Goal: Task Accomplishment & Management: Manage account settings

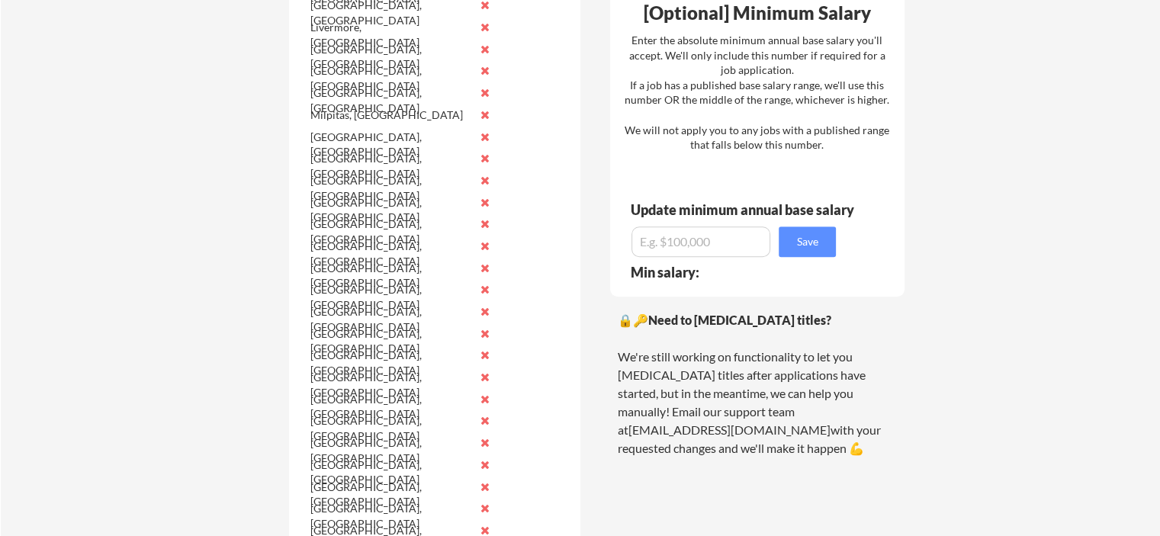
scroll to position [915, 0]
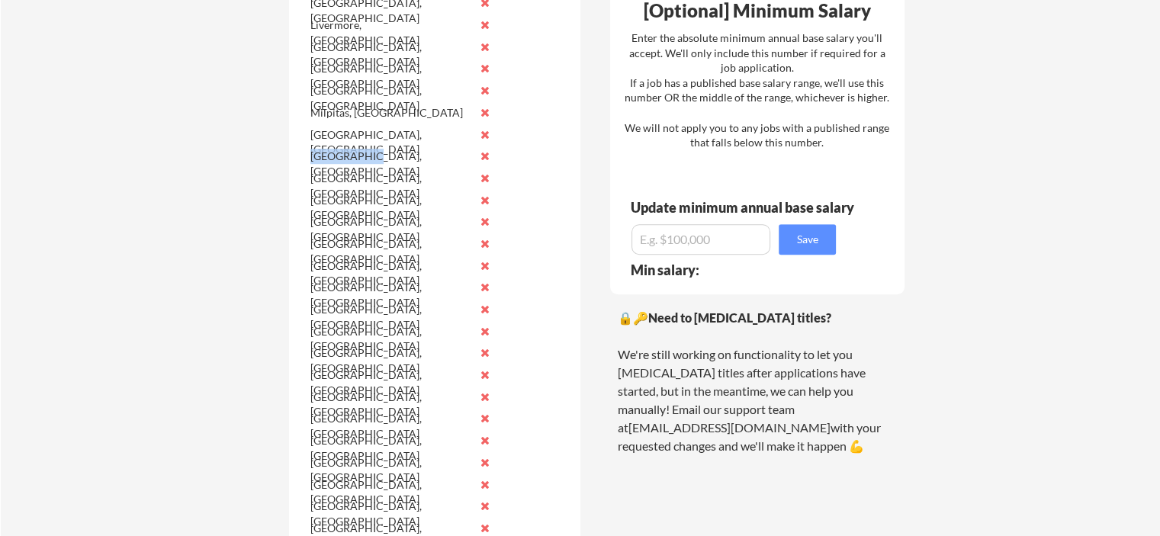
drag, startPoint x: 375, startPoint y: 159, endPoint x: 308, endPoint y: 159, distance: 66.4
click at [308, 159] on div "[GEOGRAPHIC_DATA], [GEOGRAPHIC_DATA]" at bounding box center [403, 157] width 192 height 22
drag, startPoint x: 308, startPoint y: 159, endPoint x: 398, endPoint y: 164, distance: 90.2
click at [401, 167] on div "[GEOGRAPHIC_DATA], [GEOGRAPHIC_DATA]" at bounding box center [403, 157] width 192 height 22
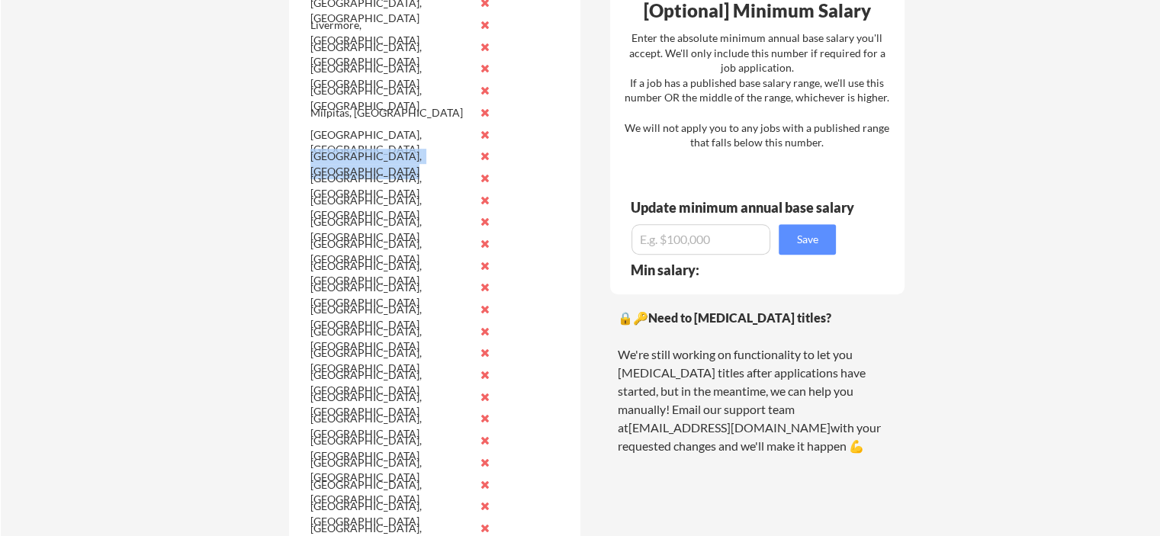
click at [398, 164] on div "[GEOGRAPHIC_DATA], [GEOGRAPHIC_DATA]" at bounding box center [390, 159] width 161 height 20
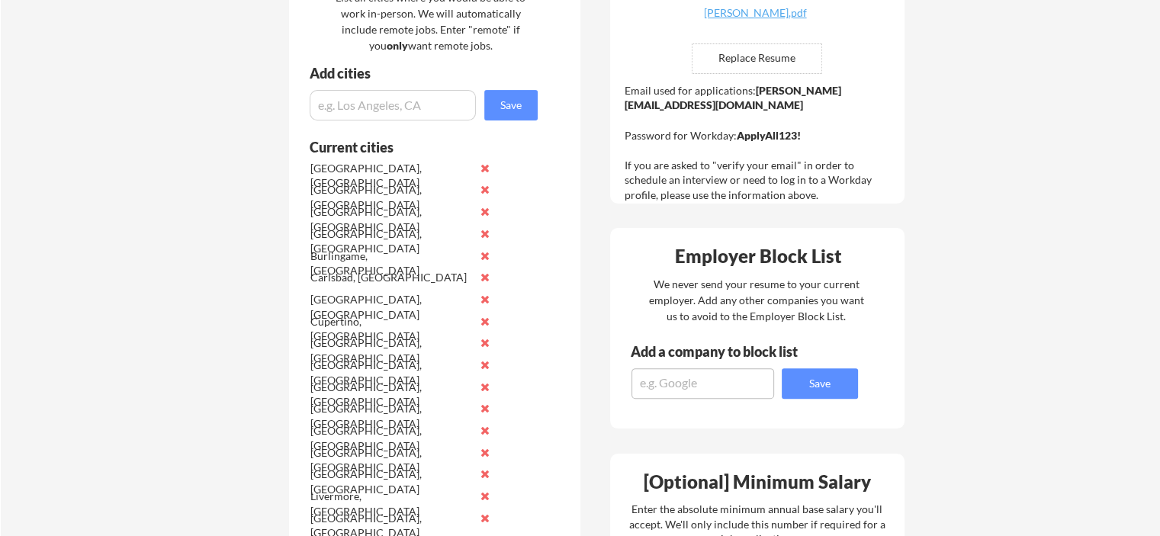
scroll to position [381, 0]
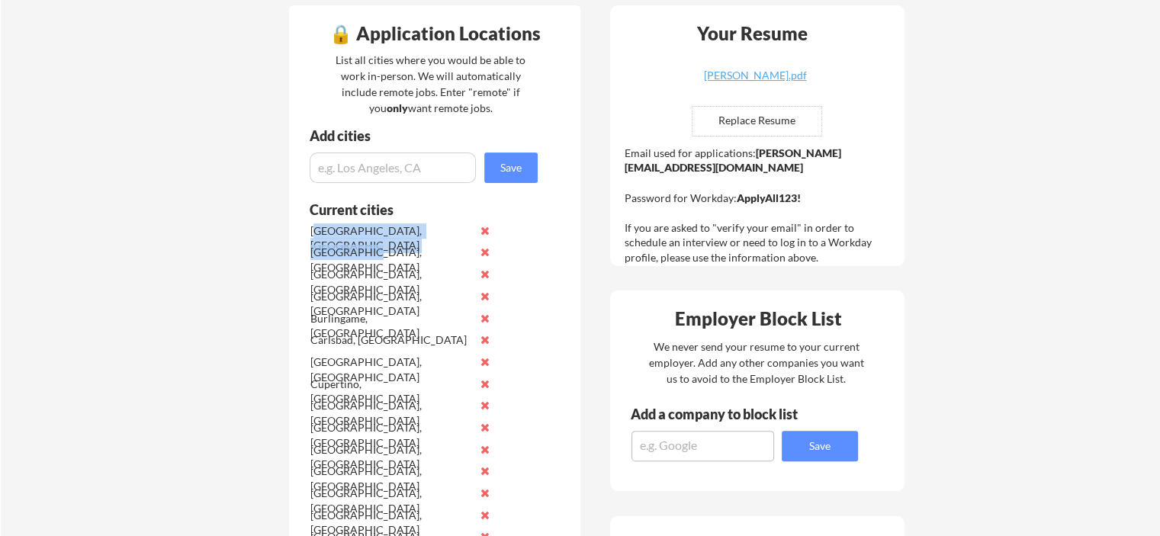
drag, startPoint x: 314, startPoint y: 228, endPoint x: 348, endPoint y: 248, distance: 39.0
click at [339, 243] on div "[GEOGRAPHIC_DATA], [GEOGRAPHIC_DATA]" at bounding box center [403, 254] width 192 height 22
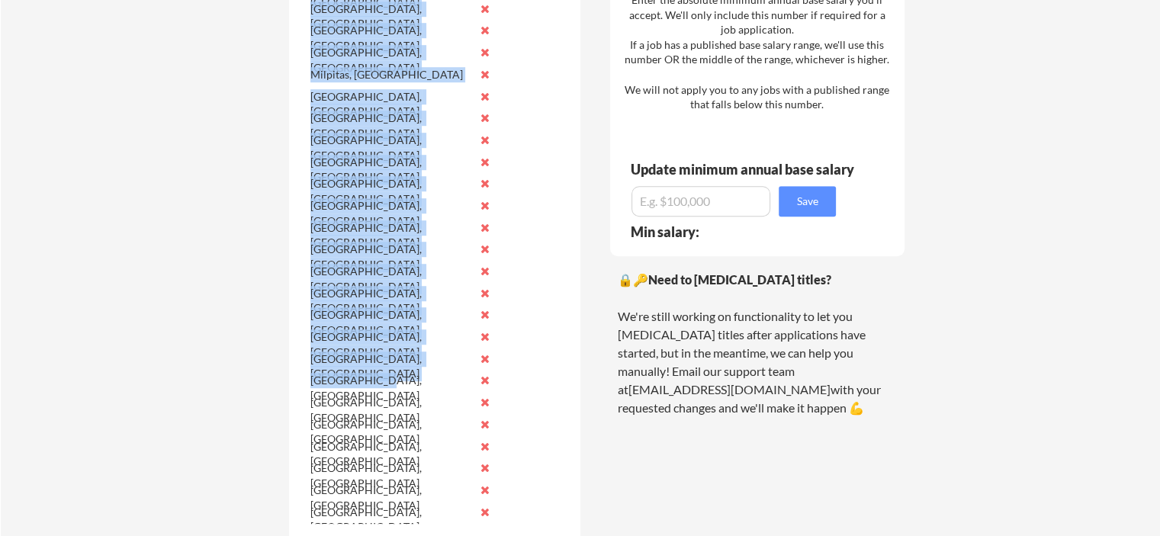
scroll to position [1144, 0]
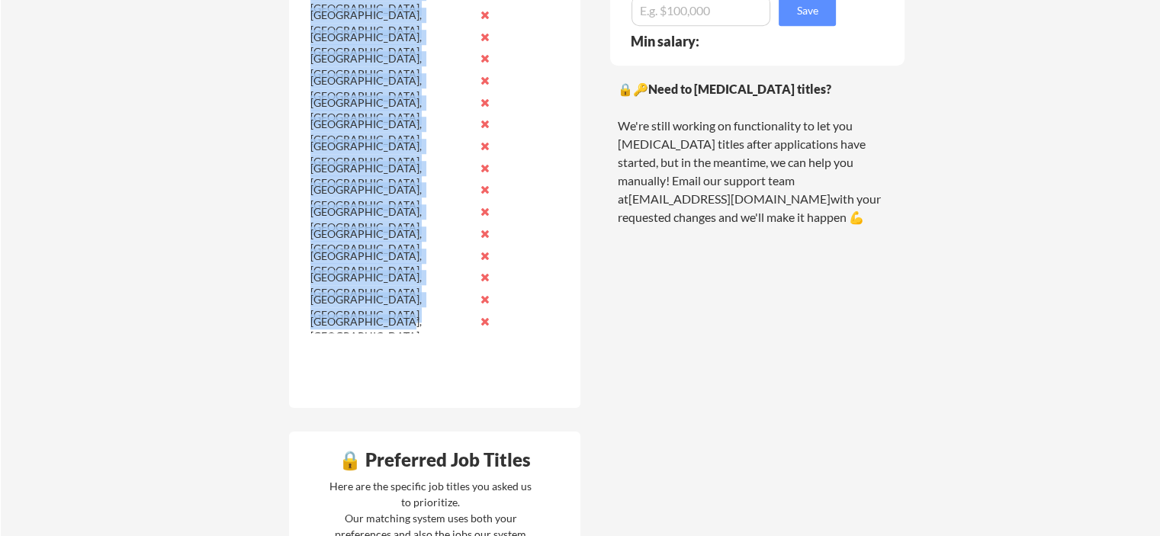
drag, startPoint x: 313, startPoint y: 231, endPoint x: 400, endPoint y: 321, distance: 125.7
click at [400, 321] on div "[GEOGRAPHIC_DATA], [GEOGRAPHIC_DATA]" at bounding box center [390, 329] width 161 height 30
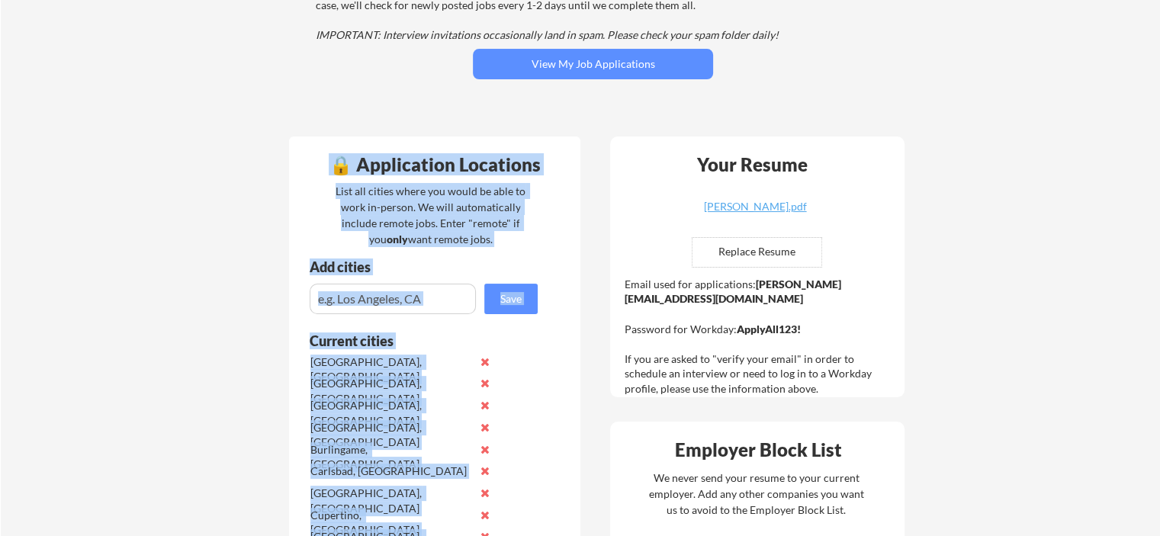
scroll to position [229, 0]
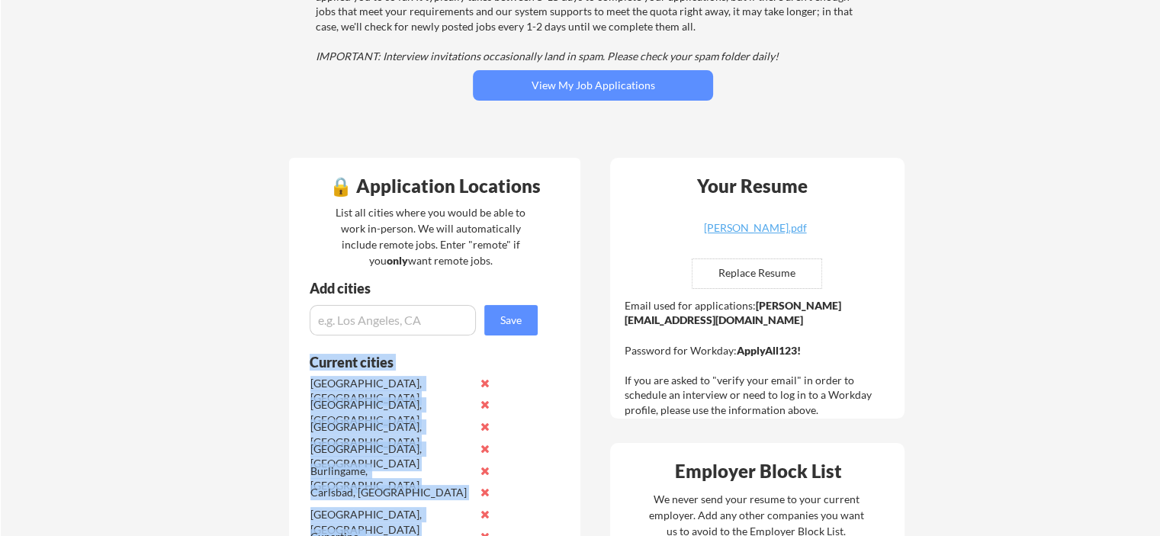
drag, startPoint x: 403, startPoint y: 327, endPoint x: 309, endPoint y: 365, distance: 101.3
click at [310, 365] on div "Current cities" at bounding box center [415, 362] width 211 height 14
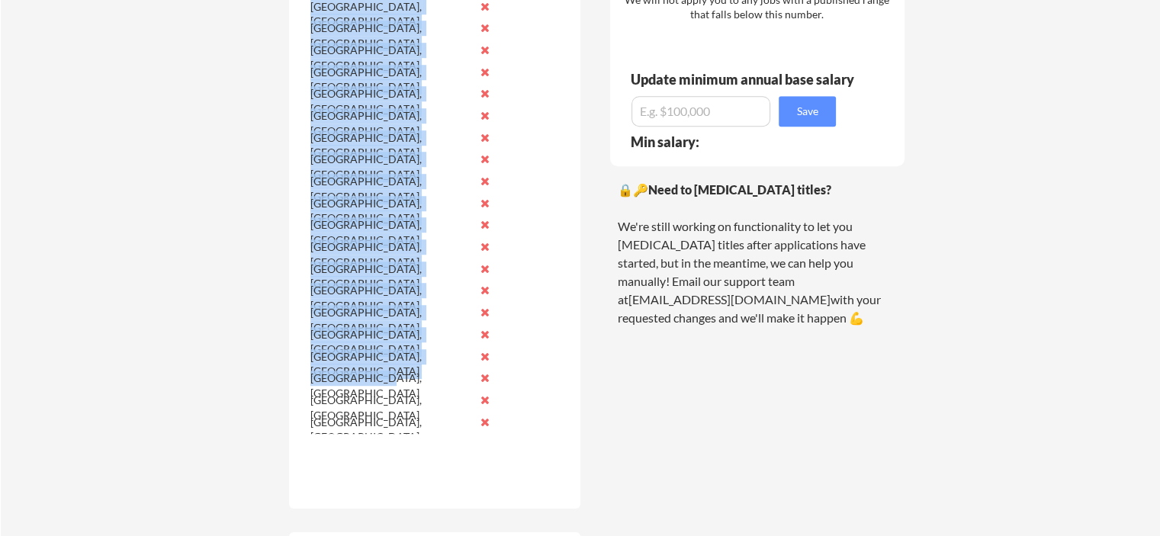
scroll to position [1068, 0]
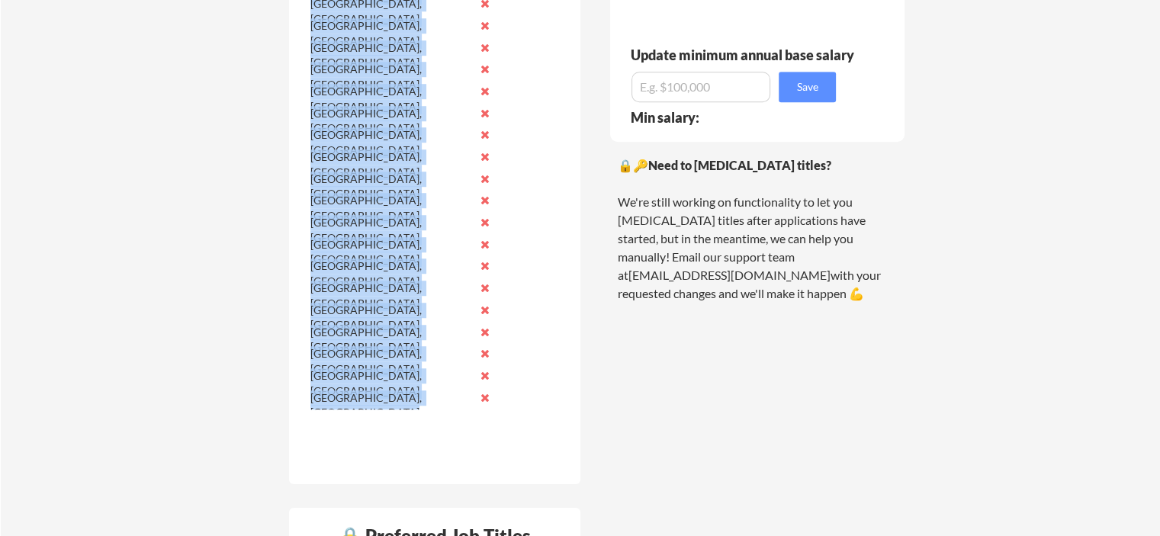
drag, startPoint x: 306, startPoint y: 356, endPoint x: 416, endPoint y: 389, distance: 114.6
click at [416, 389] on div "[GEOGRAPHIC_DATA], [GEOGRAPHIC_DATA]" at bounding box center [403, 399] width 192 height 22
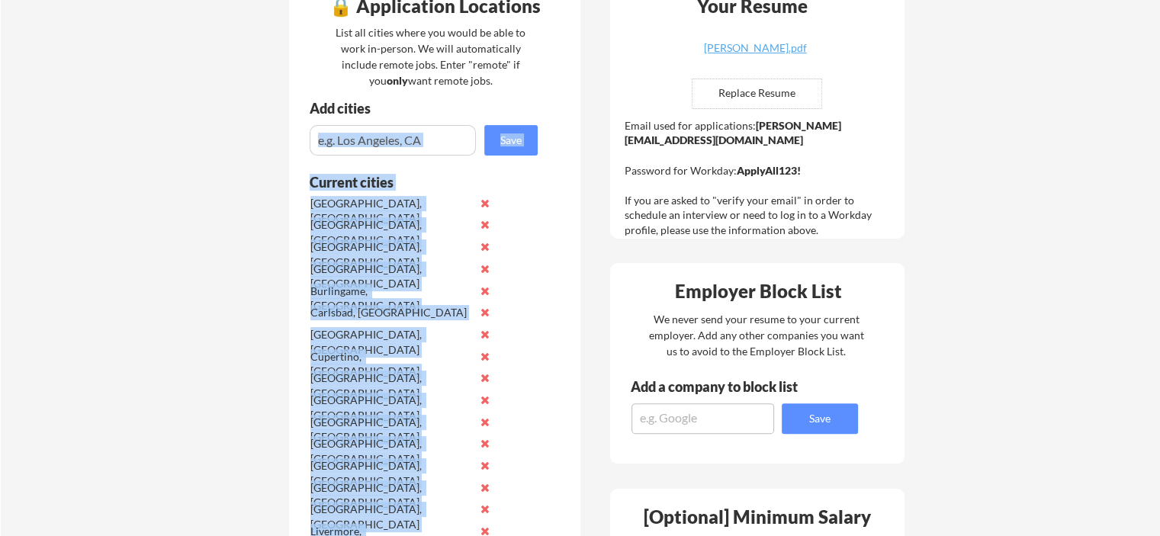
scroll to position [381, 0]
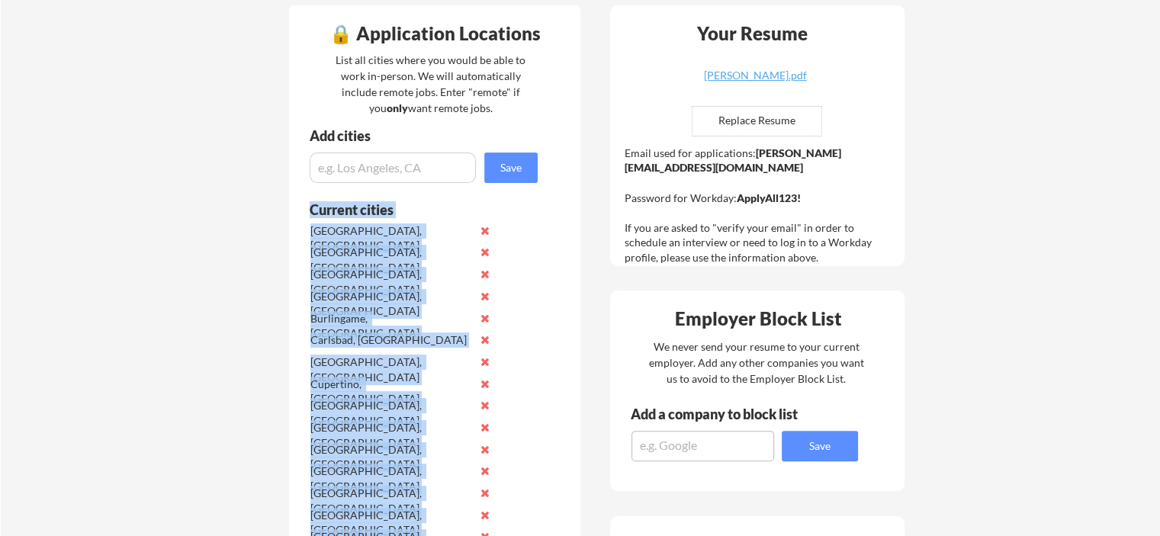
drag, startPoint x: 420, startPoint y: 399, endPoint x: 308, endPoint y: 205, distance: 223.8
click at [308, 205] on div "Current cities" at bounding box center [415, 210] width 252 height 14
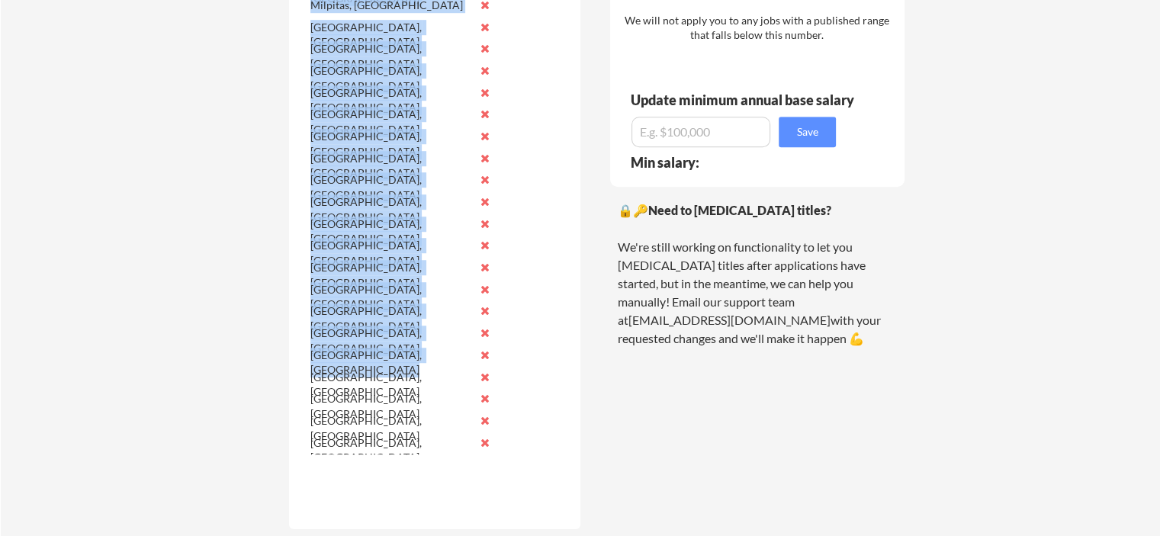
scroll to position [1068, 0]
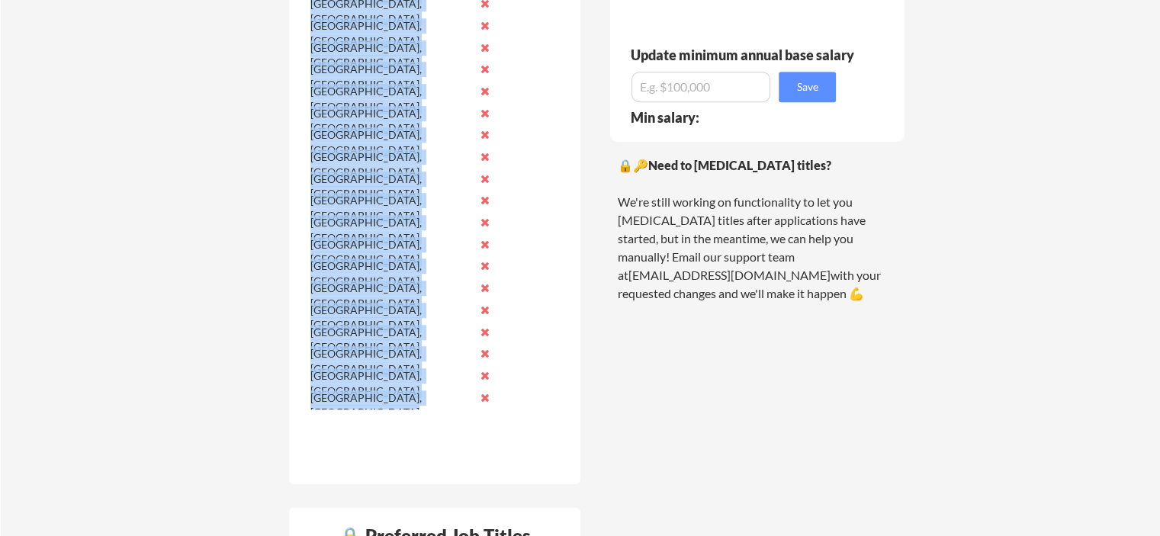
drag, startPoint x: 308, startPoint y: 205, endPoint x: 416, endPoint y: 396, distance: 219.3
click at [416, 396] on div "[GEOGRAPHIC_DATA], [GEOGRAPHIC_DATA]" at bounding box center [390, 406] width 161 height 30
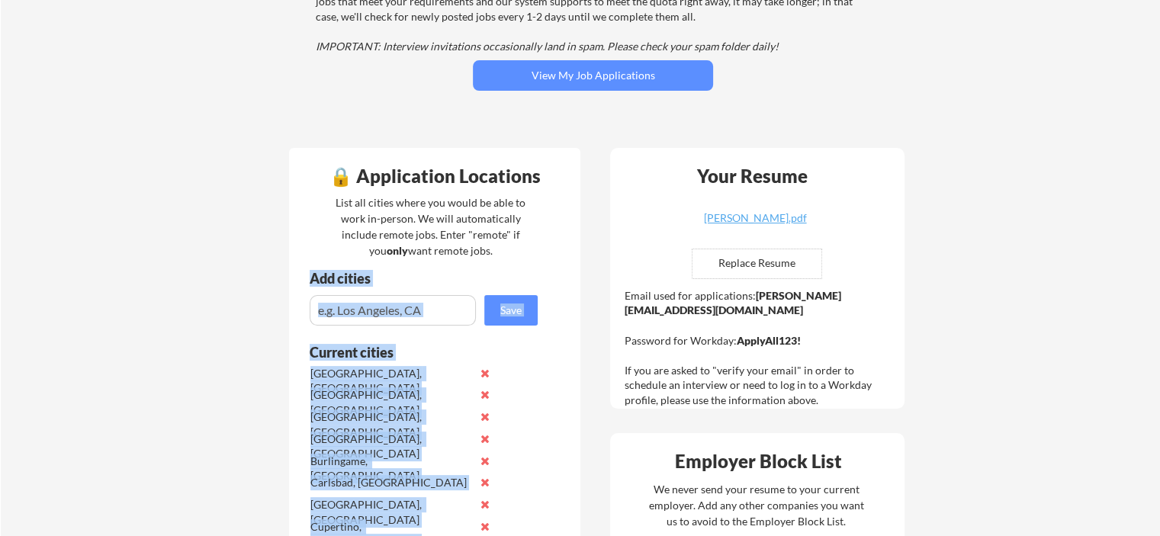
scroll to position [229, 0]
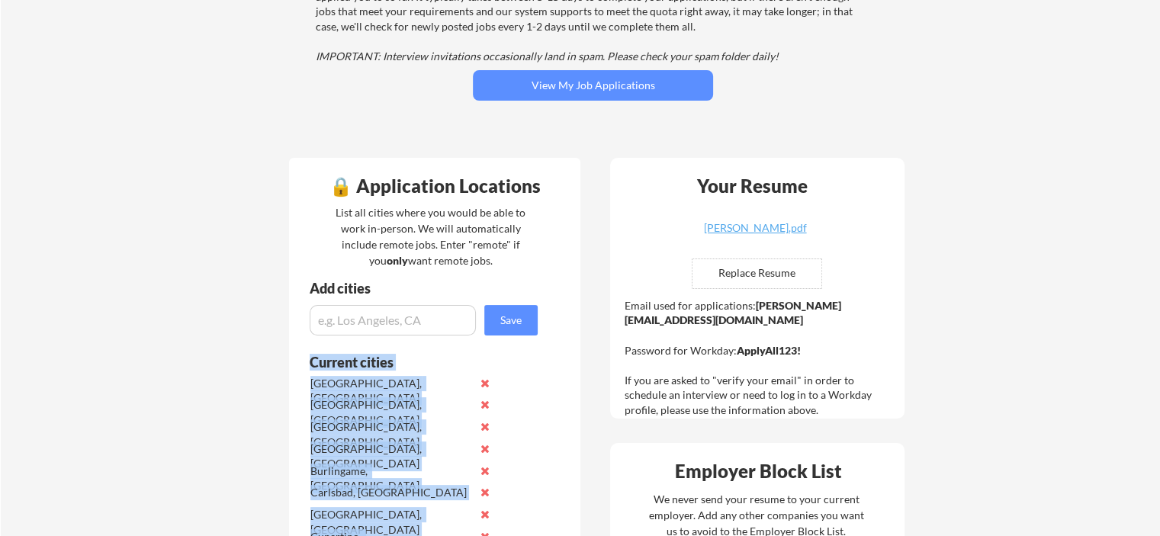
drag, startPoint x: 407, startPoint y: 407, endPoint x: 313, endPoint y: 362, distance: 104.4
click at [313, 362] on div "Current cities" at bounding box center [415, 362] width 211 height 14
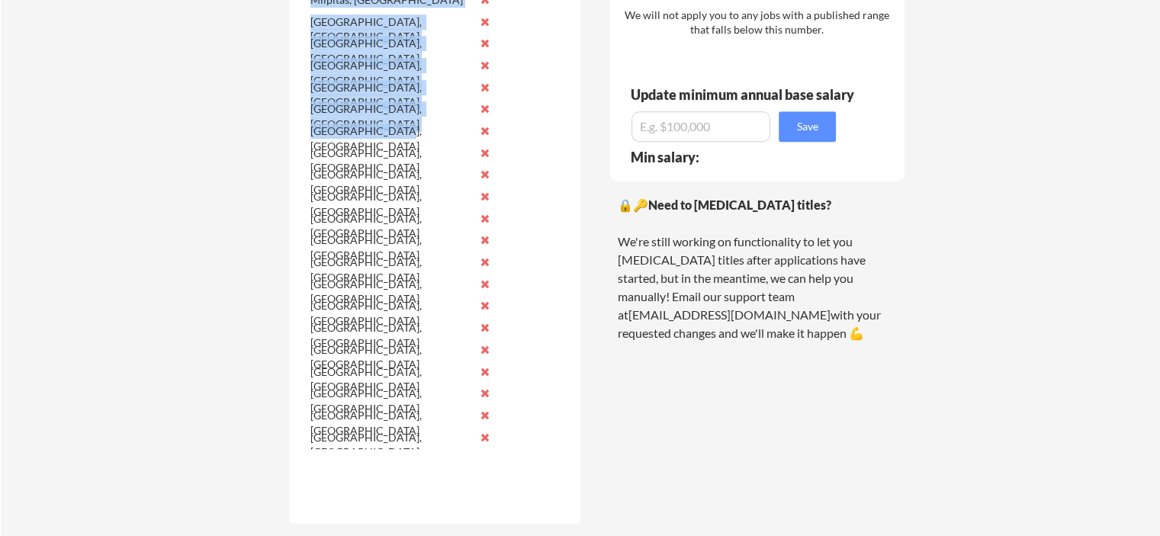
scroll to position [992, 0]
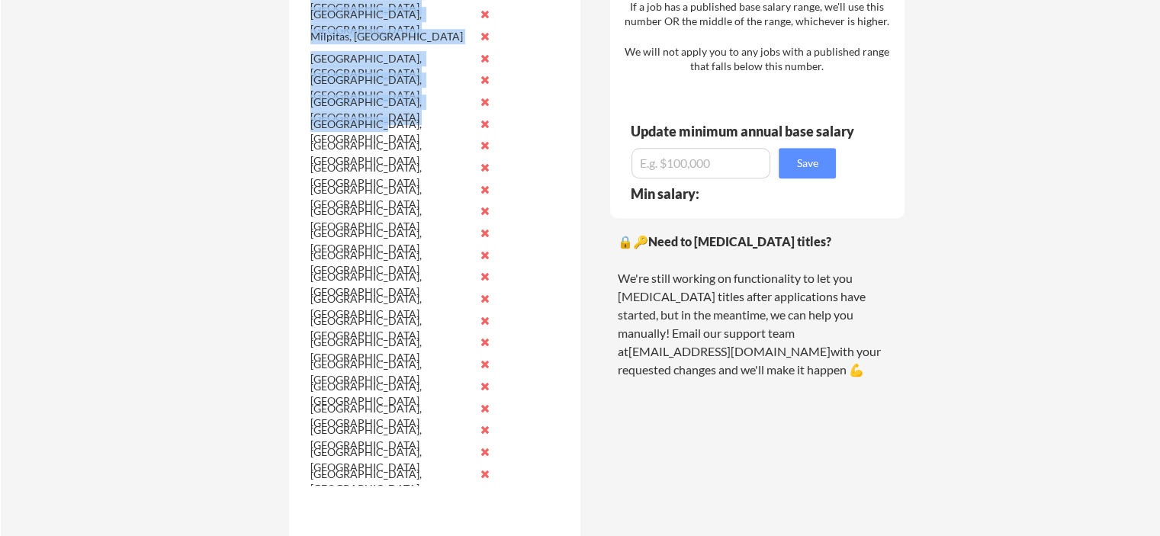
drag, startPoint x: 303, startPoint y: 359, endPoint x: 460, endPoint y: 127, distance: 280.7
click at [460, 127] on div "Current cities [GEOGRAPHIC_DATA], [GEOGRAPHIC_DATA] [GEOGRAPHIC_DATA], [GEOGRAP…" at bounding box center [415, 56] width 252 height 930
click at [460, 127] on div "[GEOGRAPHIC_DATA], [GEOGRAPHIC_DATA]" at bounding box center [390, 132] width 161 height 30
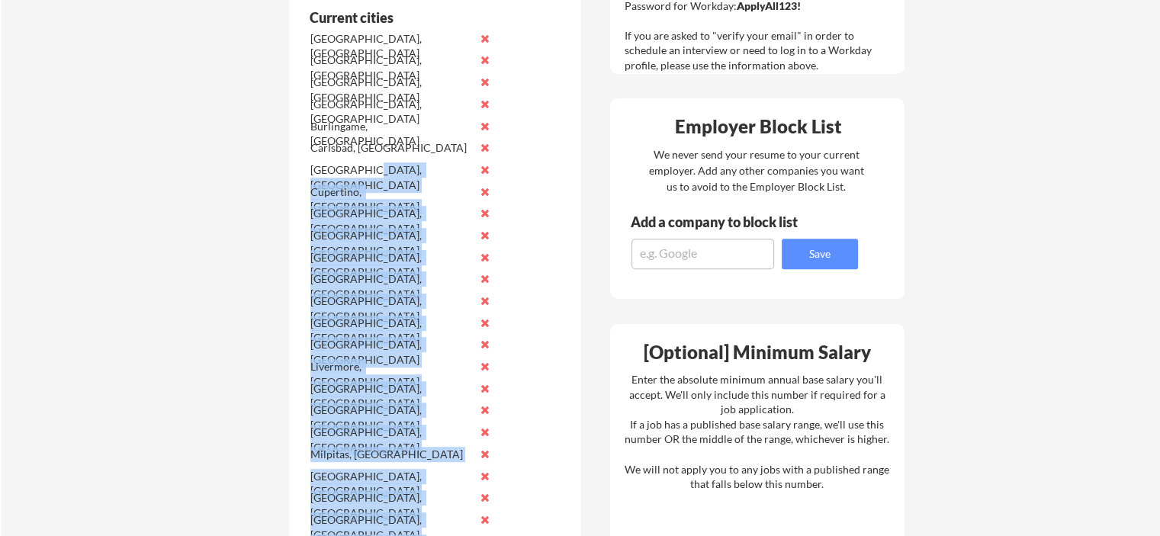
scroll to position [458, 0]
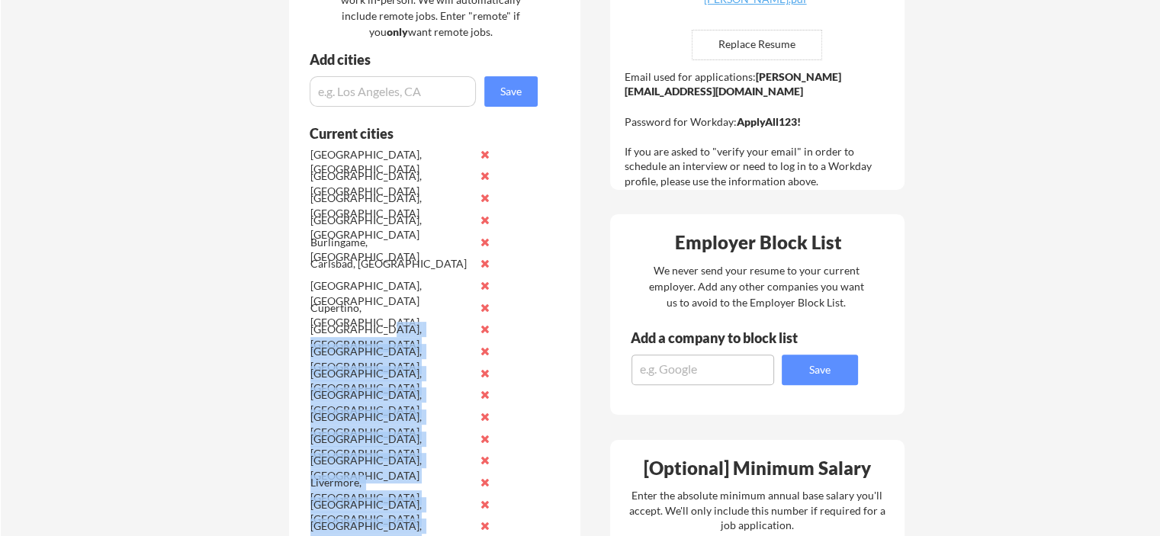
drag, startPoint x: 419, startPoint y: 476, endPoint x: 414, endPoint y: 333, distance: 143.5
click at [414, 333] on div "[GEOGRAPHIC_DATA], [GEOGRAPHIC_DATA]" at bounding box center [390, 337] width 161 height 30
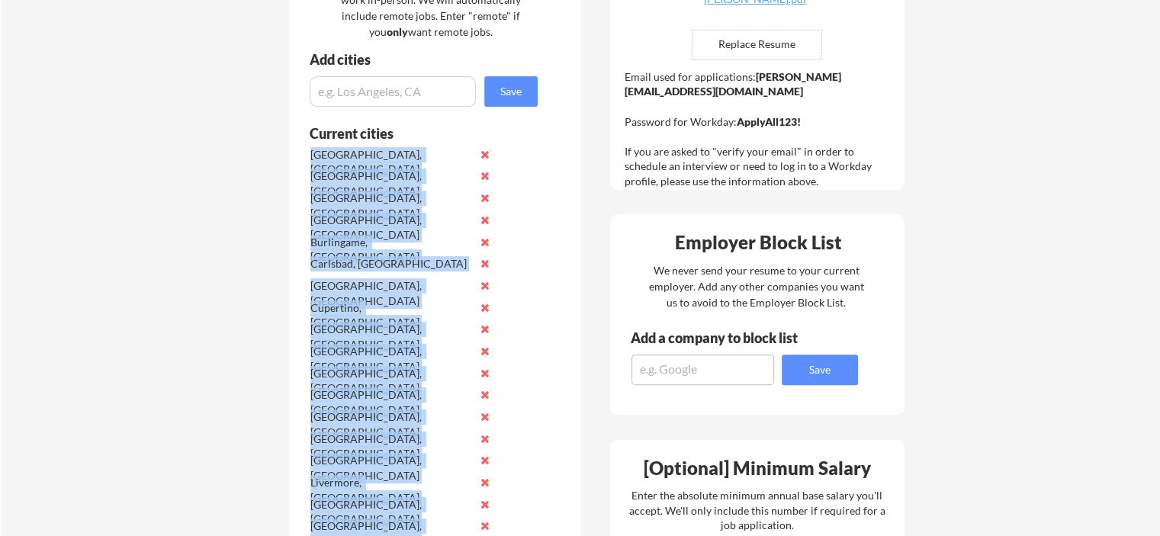
drag, startPoint x: 433, startPoint y: 243, endPoint x: 308, endPoint y: 151, distance: 155.5
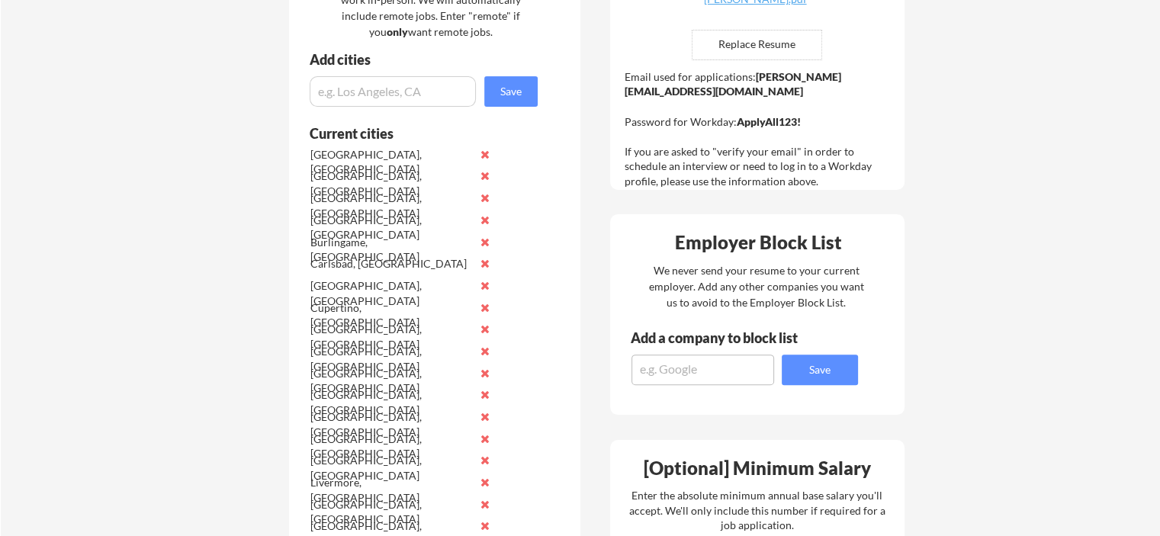
click at [308, 151] on div "[GEOGRAPHIC_DATA], [GEOGRAPHIC_DATA]" at bounding box center [403, 156] width 192 height 22
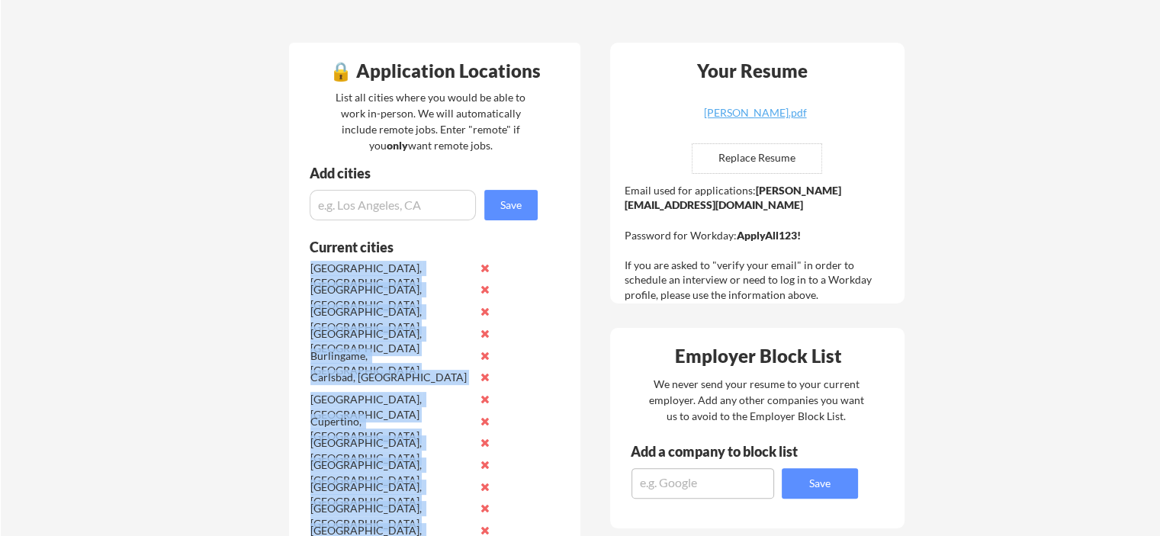
scroll to position [305, 0]
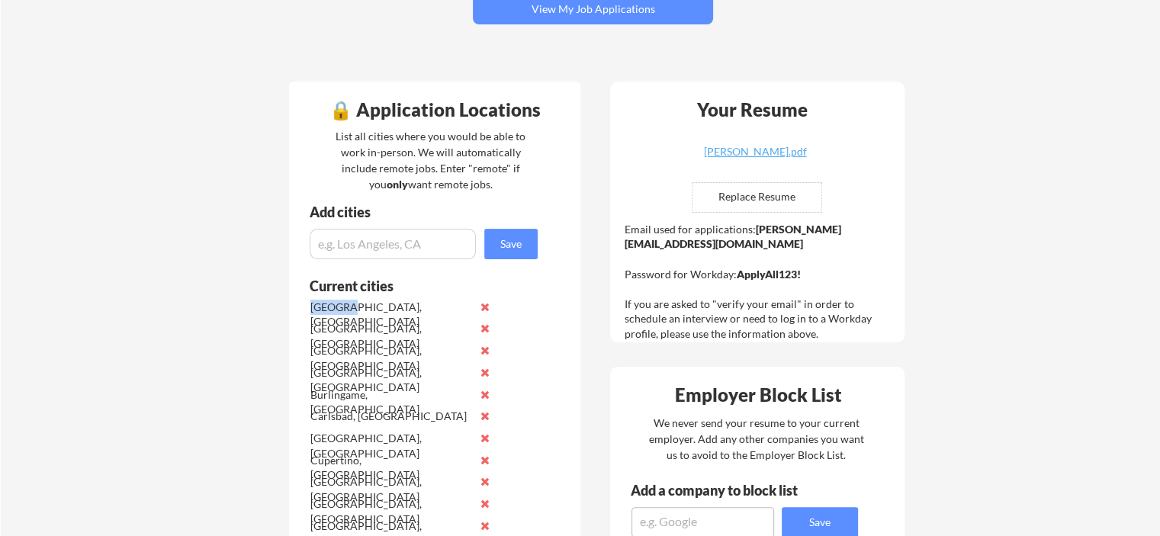
drag, startPoint x: 308, startPoint y: 151, endPoint x: 312, endPoint y: 301, distance: 150.3
click at [312, 301] on div "[GEOGRAPHIC_DATA], [GEOGRAPHIC_DATA]" at bounding box center [403, 308] width 192 height 22
click at [311, 301] on div "[GEOGRAPHIC_DATA], [GEOGRAPHIC_DATA]" at bounding box center [390, 315] width 161 height 30
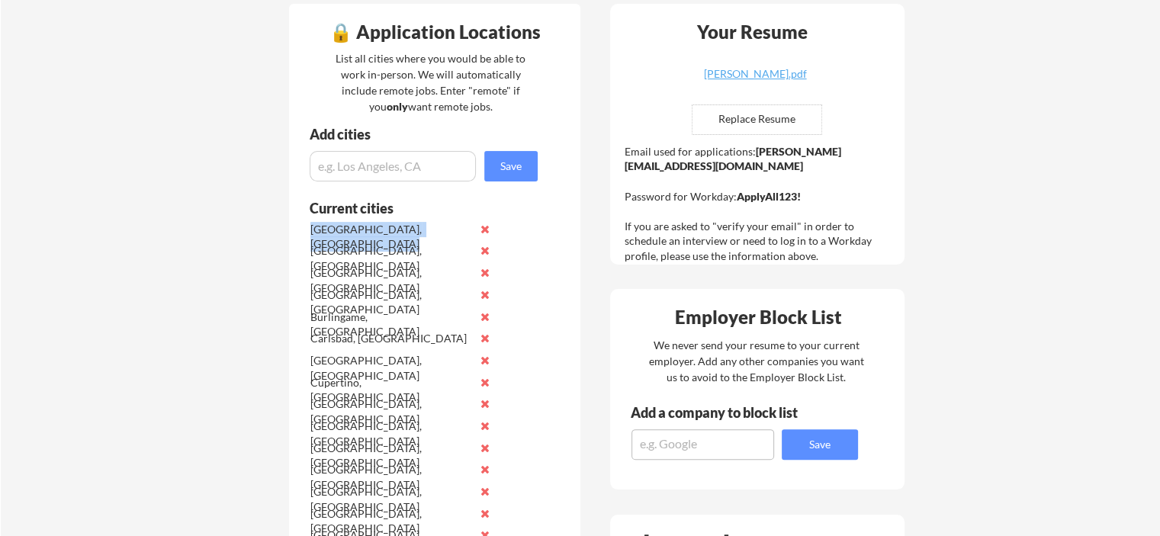
scroll to position [381, 0]
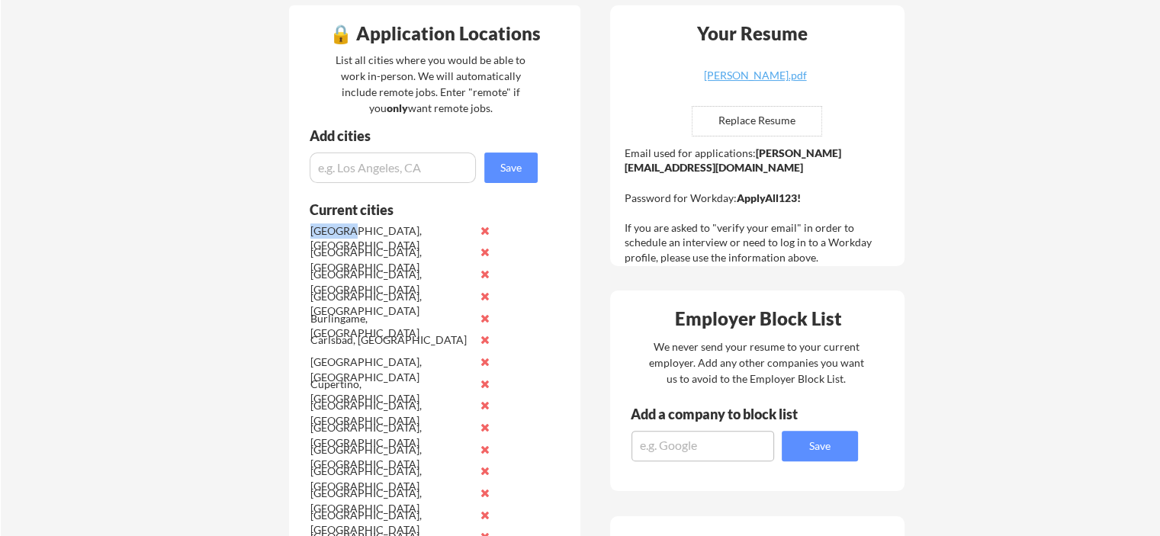
drag, startPoint x: 311, startPoint y: 302, endPoint x: 314, endPoint y: 237, distance: 64.9
click at [314, 238] on div "[GEOGRAPHIC_DATA], [GEOGRAPHIC_DATA]" at bounding box center [390, 233] width 161 height 20
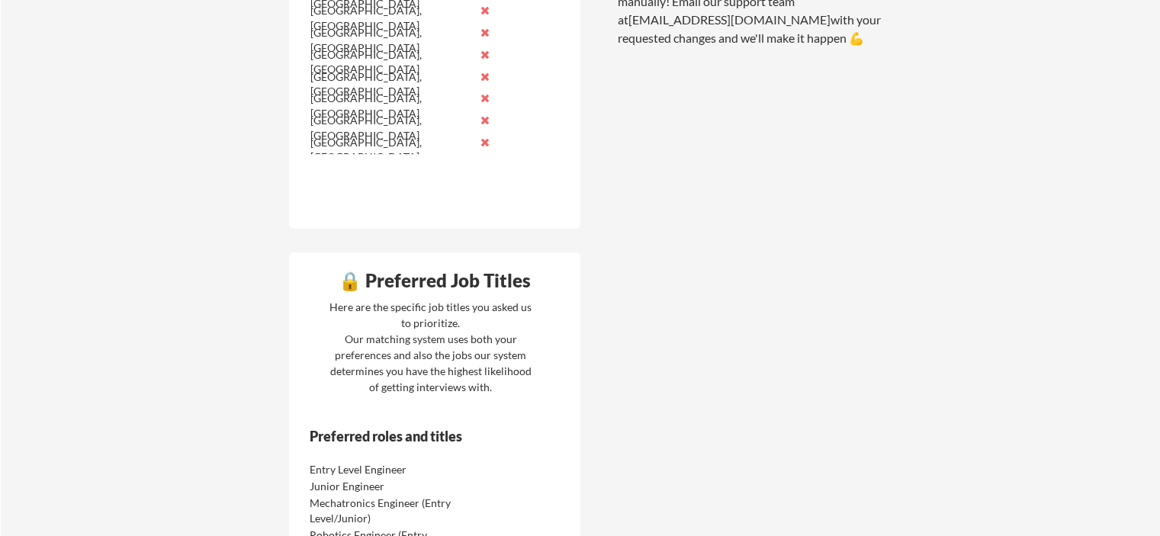
scroll to position [1068, 0]
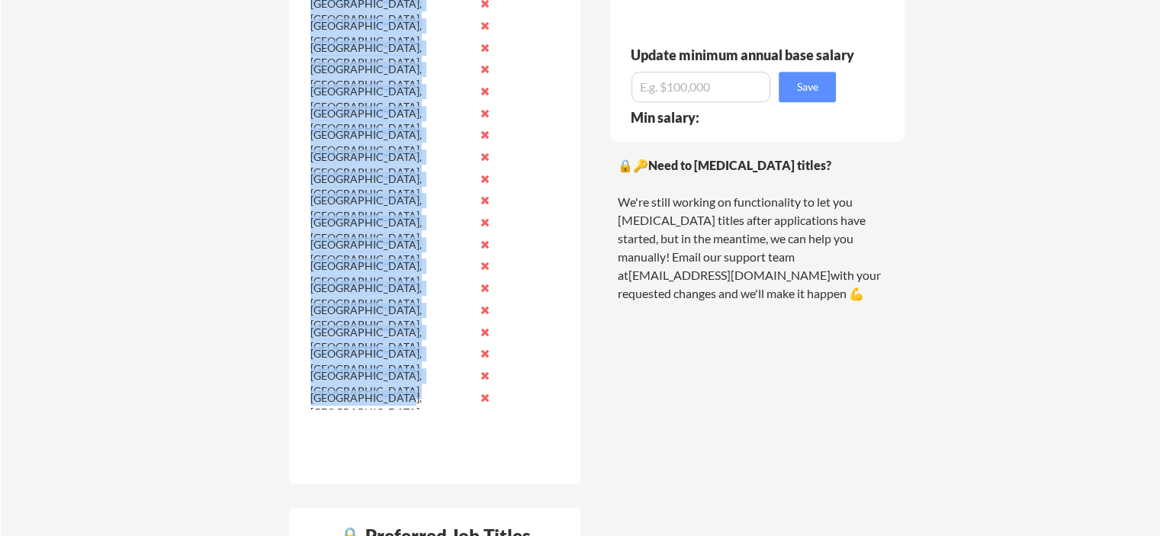
drag, startPoint x: 397, startPoint y: 111, endPoint x: 410, endPoint y: 399, distance: 288.6
click at [410, 399] on div "[GEOGRAPHIC_DATA], [GEOGRAPHIC_DATA]" at bounding box center [390, 406] width 161 height 30
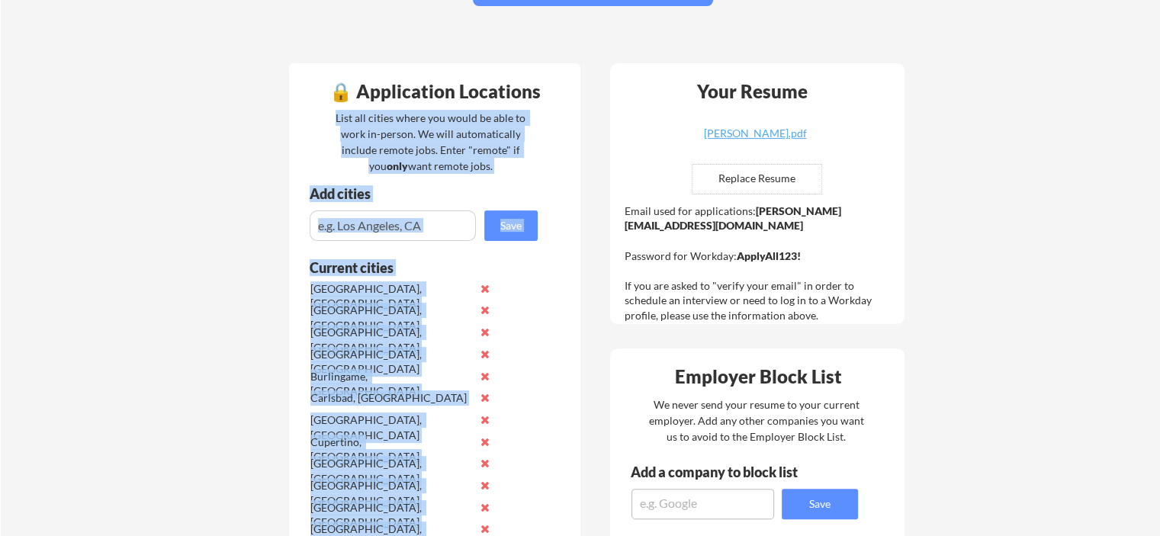
scroll to position [305, 0]
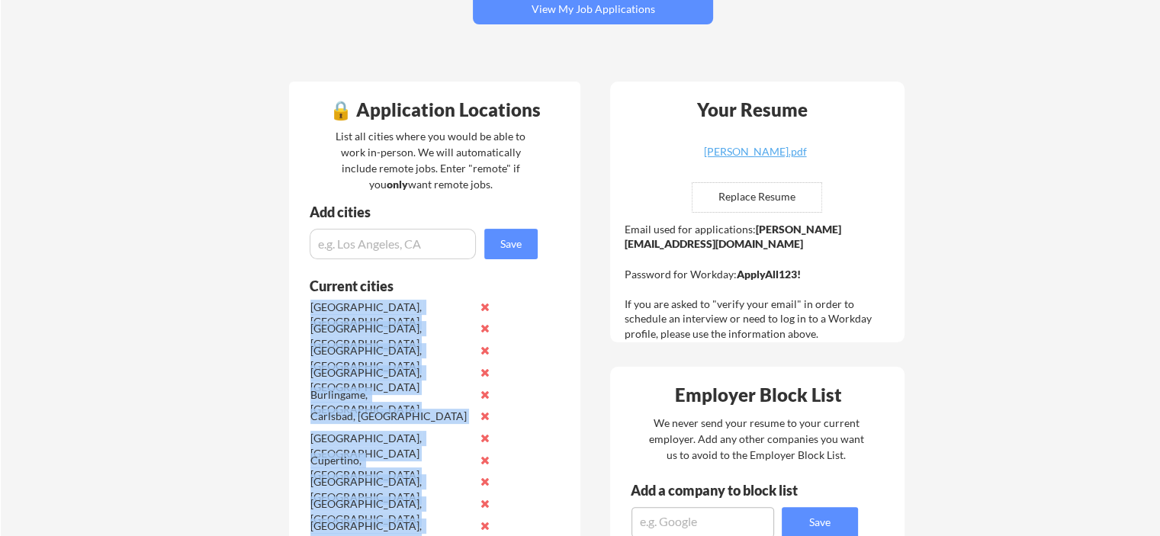
drag, startPoint x: 401, startPoint y: 403, endPoint x: 306, endPoint y: 301, distance: 139.2
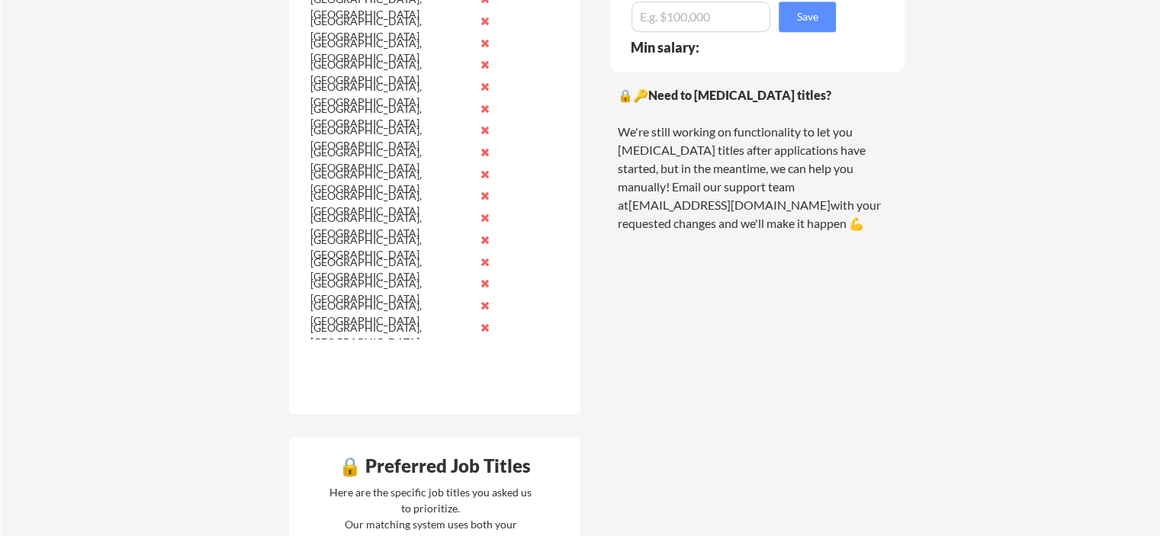
scroll to position [1144, 0]
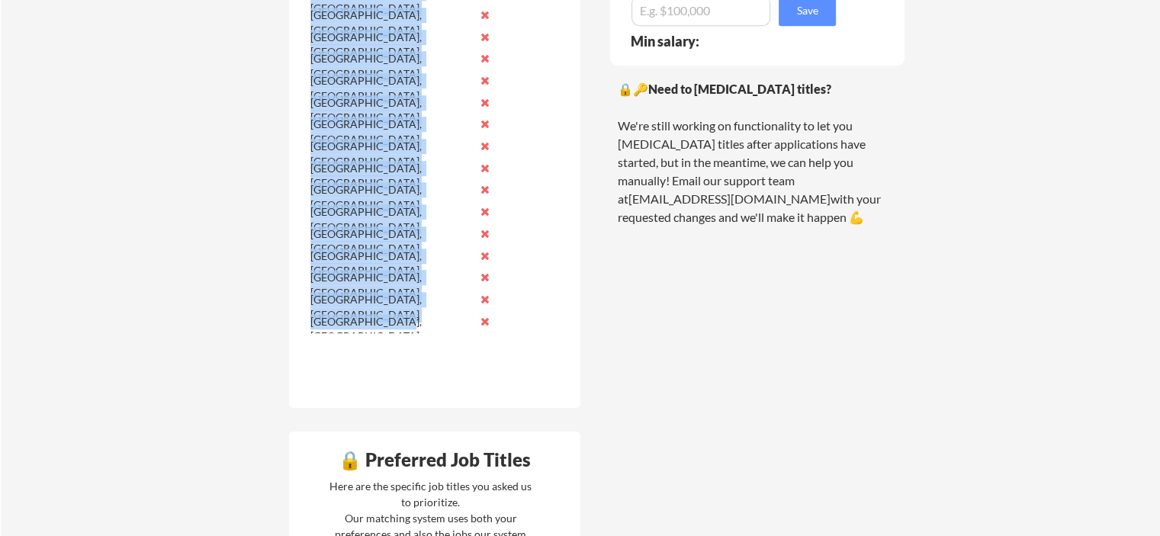
drag, startPoint x: 310, startPoint y: 301, endPoint x: 426, endPoint y: 333, distance: 120.3
click at [424, 332] on div "[GEOGRAPHIC_DATA], [GEOGRAPHIC_DATA]" at bounding box center [390, 324] width 161 height 20
click at [421, 332] on div "[GEOGRAPHIC_DATA], [GEOGRAPHIC_DATA]" at bounding box center [390, 324] width 161 height 20
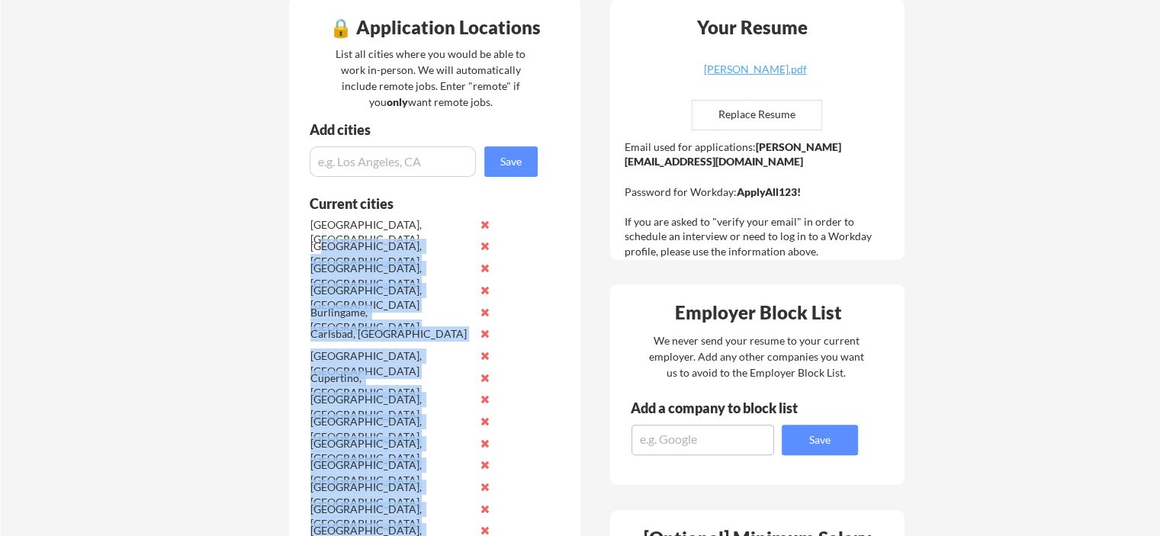
scroll to position [381, 0]
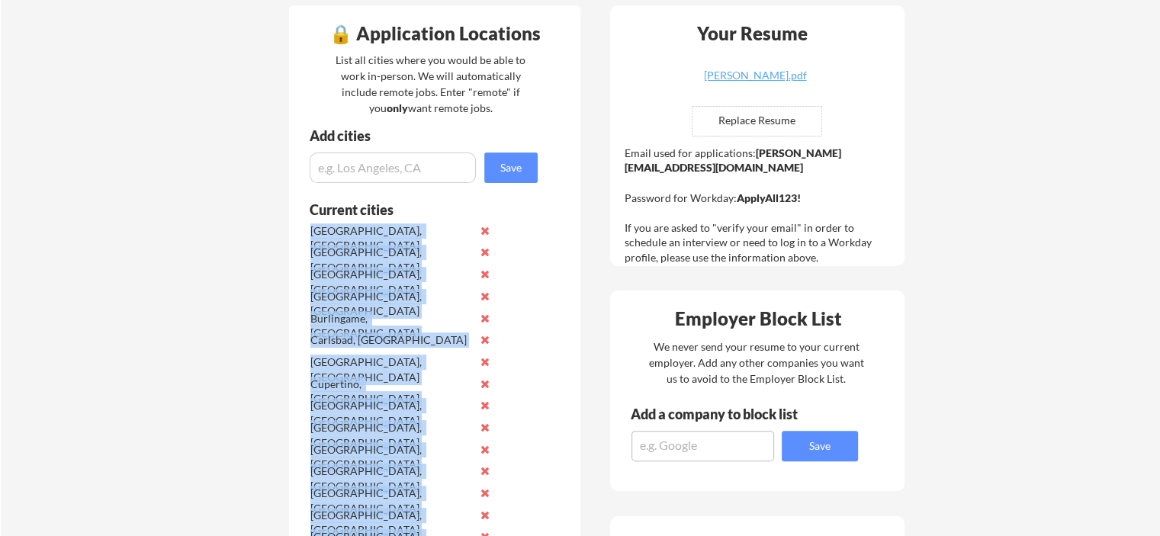
drag, startPoint x: 413, startPoint y: 327, endPoint x: 306, endPoint y: 227, distance: 146.8
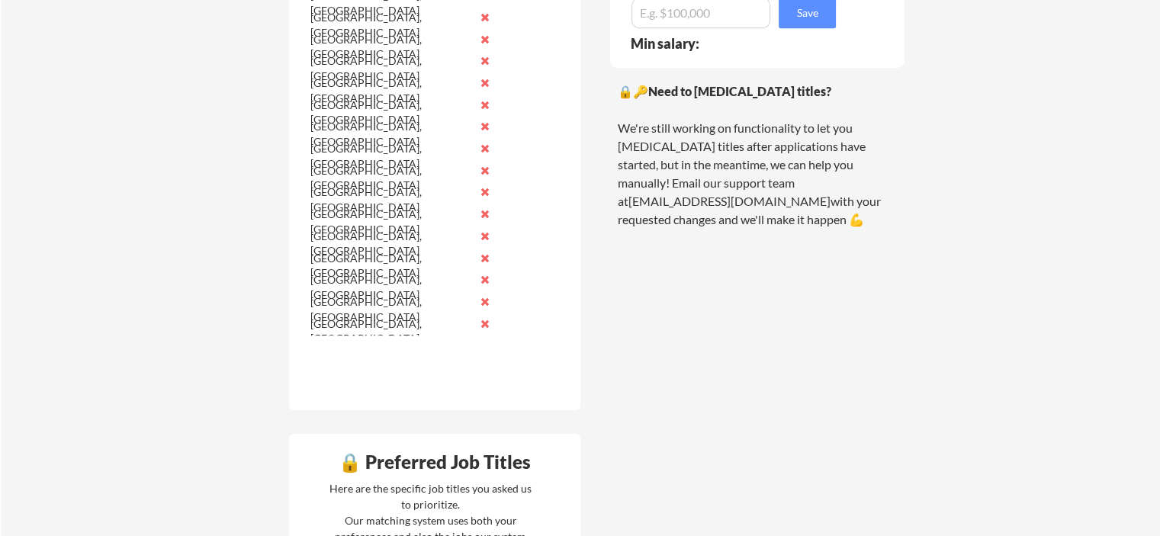
scroll to position [1144, 0]
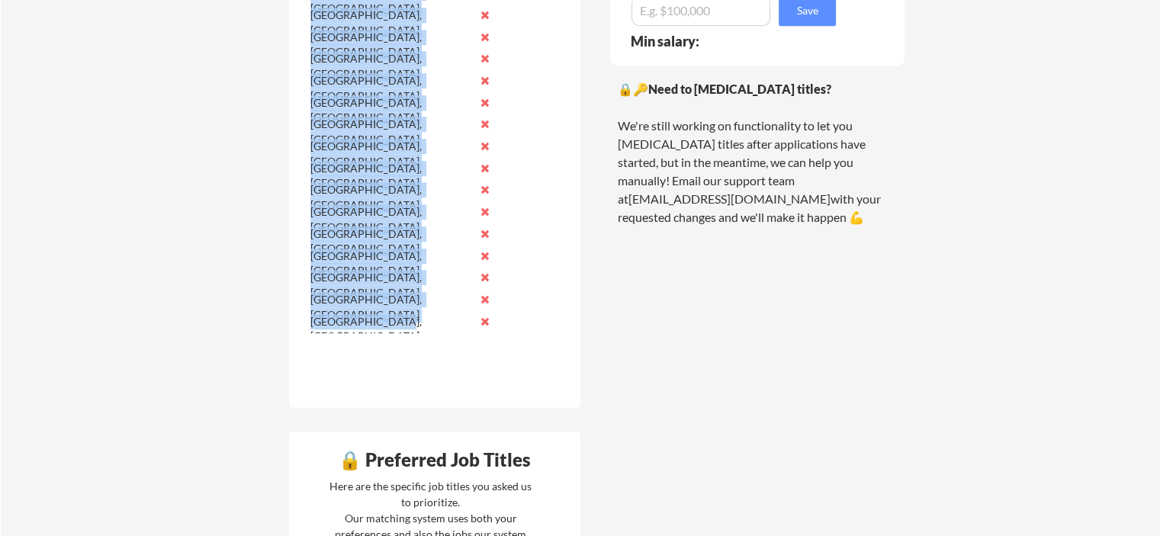
drag, startPoint x: 303, startPoint y: 228, endPoint x: 405, endPoint y: 327, distance: 142.4
click at [405, 327] on div "[GEOGRAPHIC_DATA], [GEOGRAPHIC_DATA]" at bounding box center [390, 329] width 161 height 30
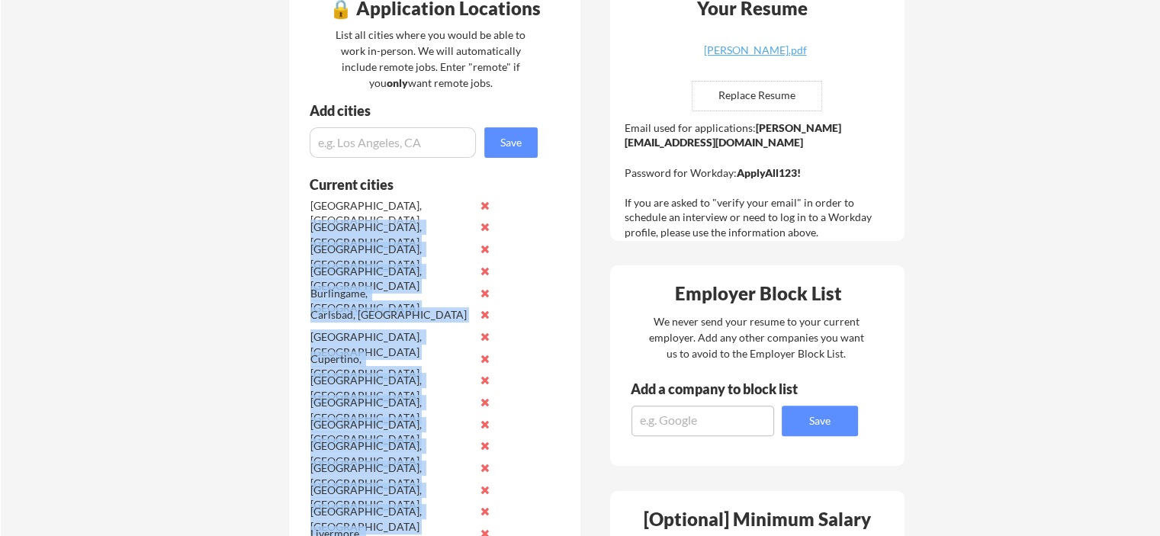
scroll to position [381, 0]
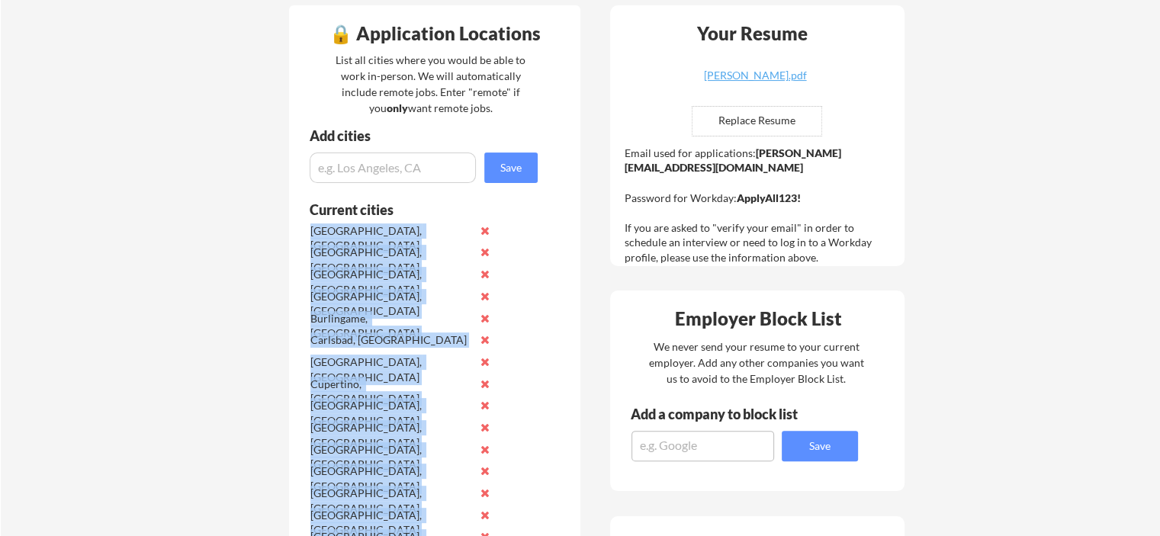
drag, startPoint x: 410, startPoint y: 324, endPoint x: 310, endPoint y: 234, distance: 135.0
click at [310, 233] on div "[GEOGRAPHIC_DATA], [GEOGRAPHIC_DATA]" at bounding box center [390, 238] width 161 height 30
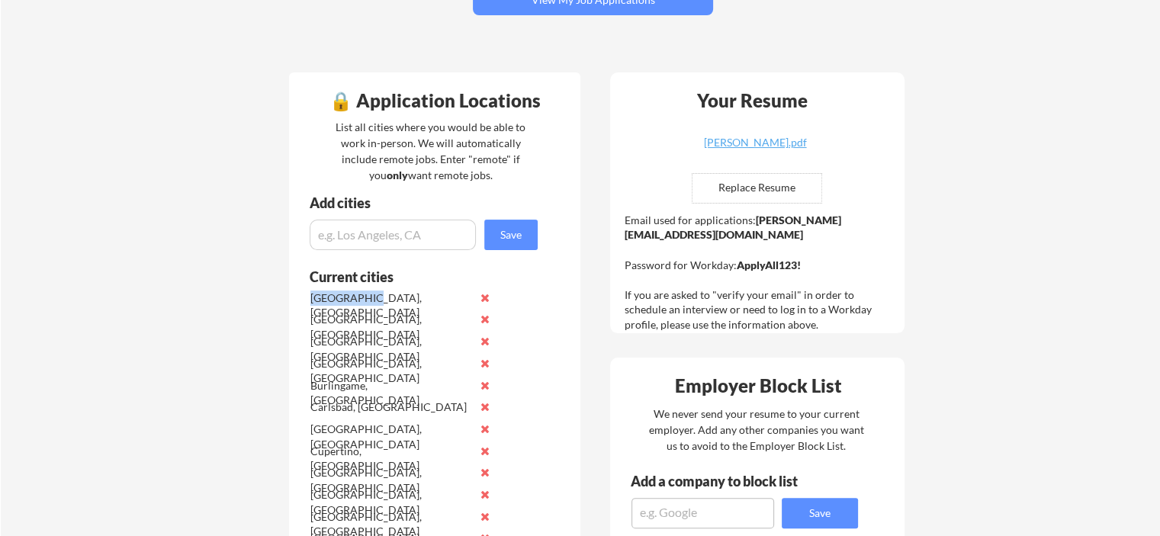
scroll to position [305, 0]
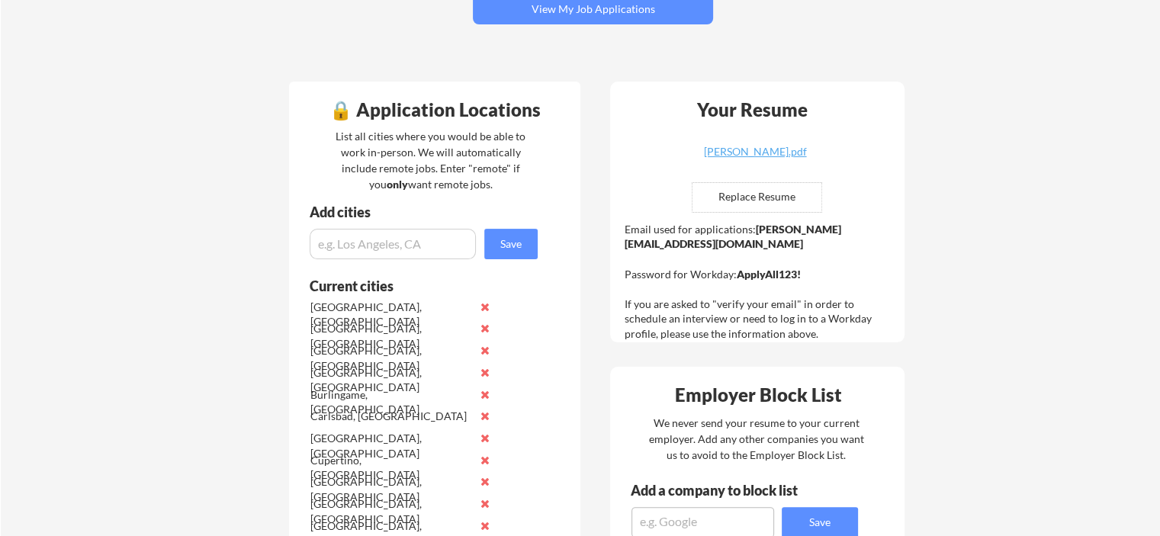
drag, startPoint x: 330, startPoint y: 231, endPoint x: 549, endPoint y: 383, distance: 267.0
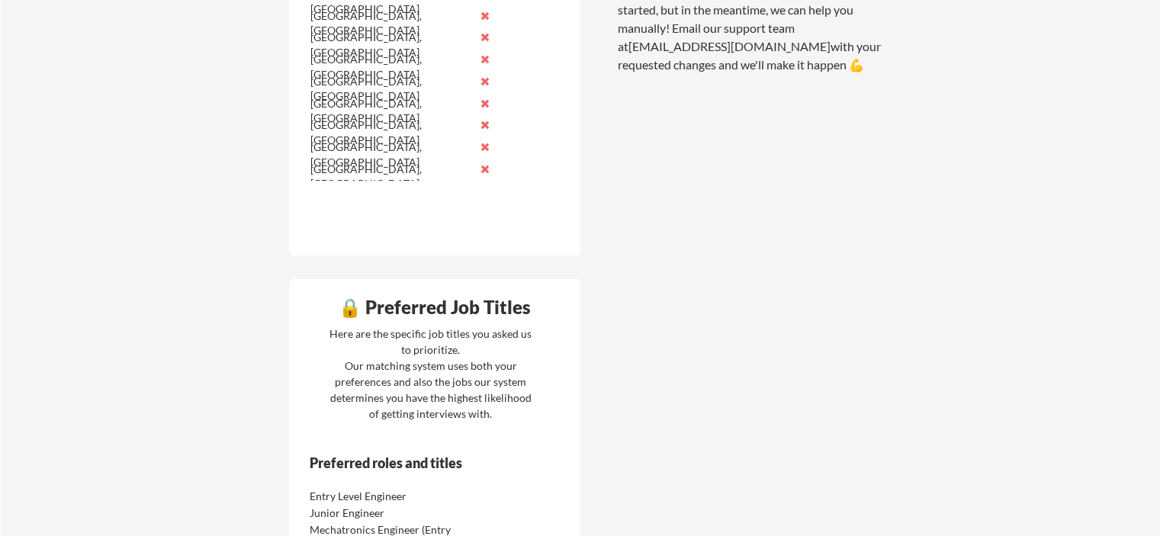
scroll to position [1526, 0]
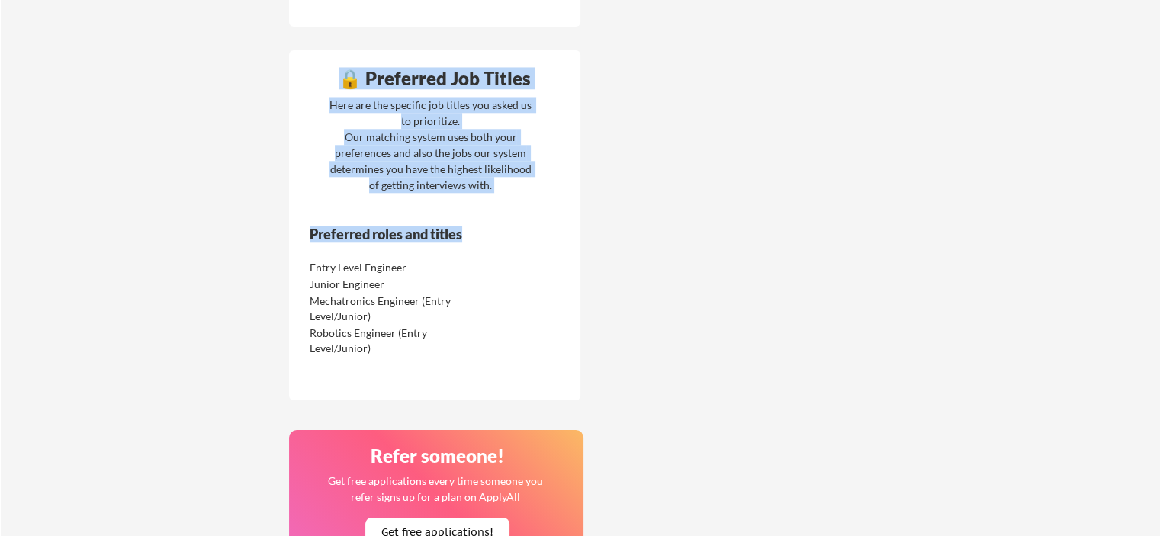
drag, startPoint x: 475, startPoint y: 239, endPoint x: 241, endPoint y: 241, distance: 234.2
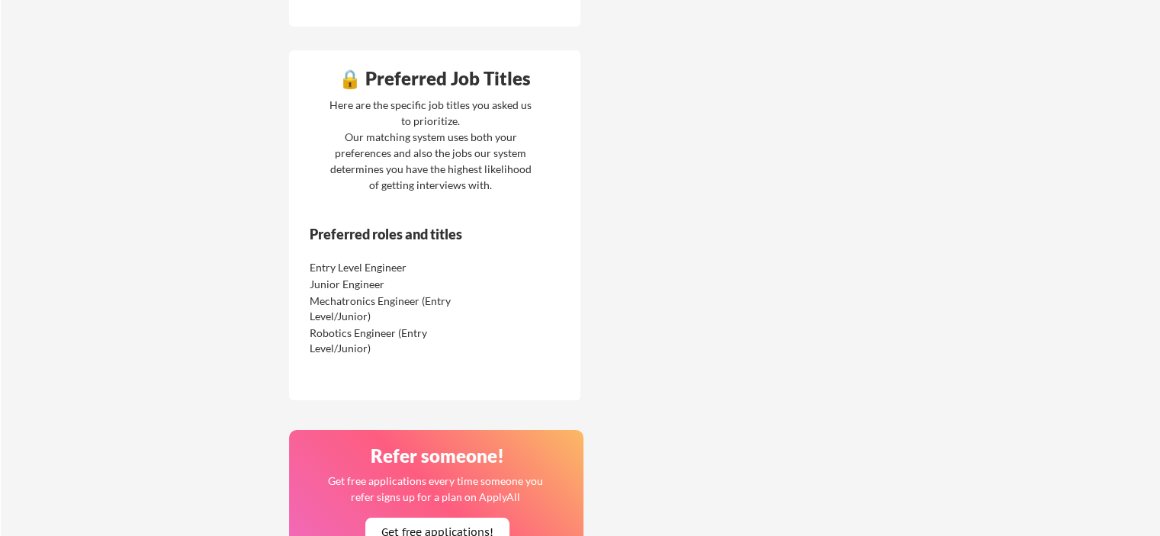
click at [436, 272] on div "Entry Level Engineer" at bounding box center [390, 267] width 161 height 15
drag, startPoint x: 310, startPoint y: 265, endPoint x: 477, endPoint y: 265, distance: 167.8
click at [477, 265] on div "Entry Level Engineer" at bounding box center [402, 266] width 192 height 17
click at [478, 265] on div "Entry Level Engineer" at bounding box center [402, 266] width 192 height 17
drag, startPoint x: 331, startPoint y: 259, endPoint x: 342, endPoint y: 281, distance: 24.6
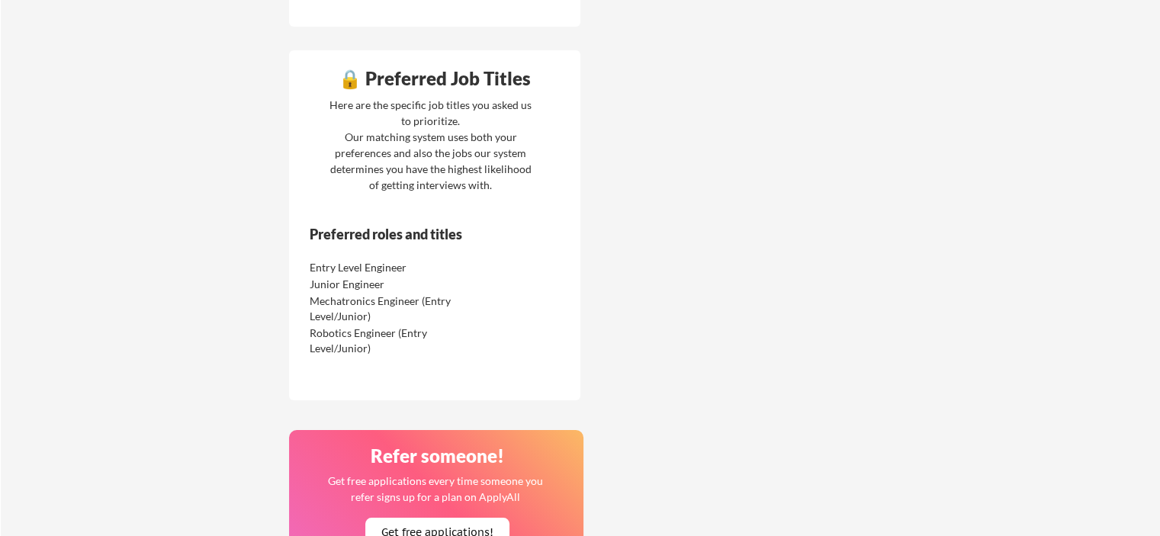
click at [421, 268] on div "Entry Level Engineer" at bounding box center [402, 266] width 192 height 17
click at [336, 280] on div "Junior Engineer" at bounding box center [390, 284] width 161 height 15
drag, startPoint x: 301, startPoint y: 285, endPoint x: 442, endPoint y: 266, distance: 141.5
click at [442, 266] on div "Preferred roles and titles Entry Level Engineer Junior Engineer Mechatronics En…" at bounding box center [413, 308] width 249 height 165
click at [436, 280] on div "Junior Engineer" at bounding box center [390, 284] width 161 height 15
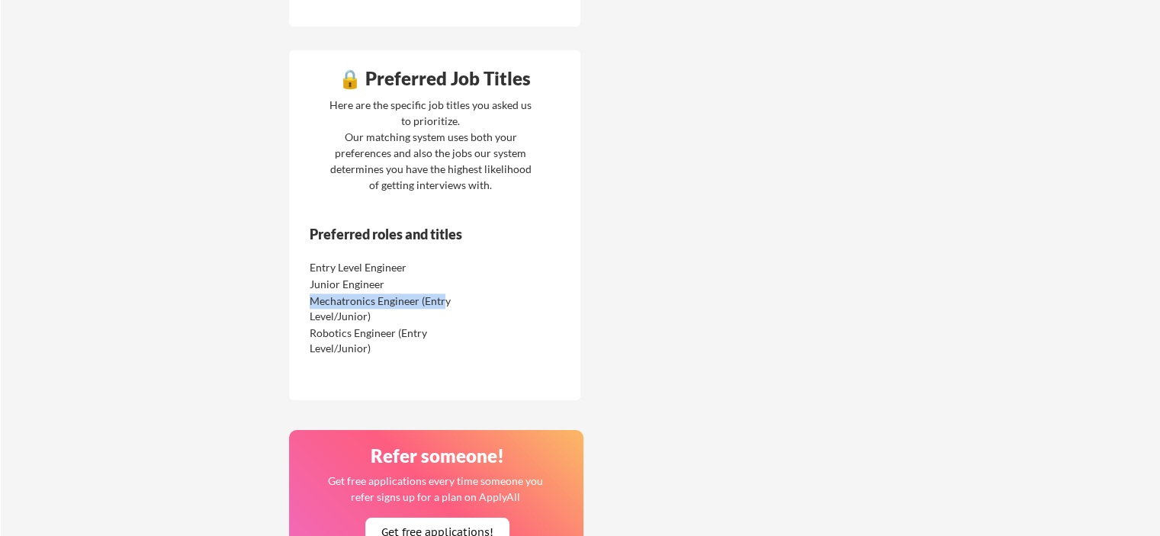
drag, startPoint x: 305, startPoint y: 305, endPoint x: 443, endPoint y: 304, distance: 138.1
click at [443, 304] on div "Mechatronics Engineer (Entry Level/Junior)" at bounding box center [402, 307] width 192 height 32
click at [313, 333] on div "Robotics Engineer (Entry Level/Junior)" at bounding box center [390, 341] width 161 height 30
drag, startPoint x: 311, startPoint y: 333, endPoint x: 468, endPoint y: 323, distance: 156.6
click at [468, 323] on div "Robotics Engineer (Entry Level/Junior)" at bounding box center [402, 339] width 192 height 32
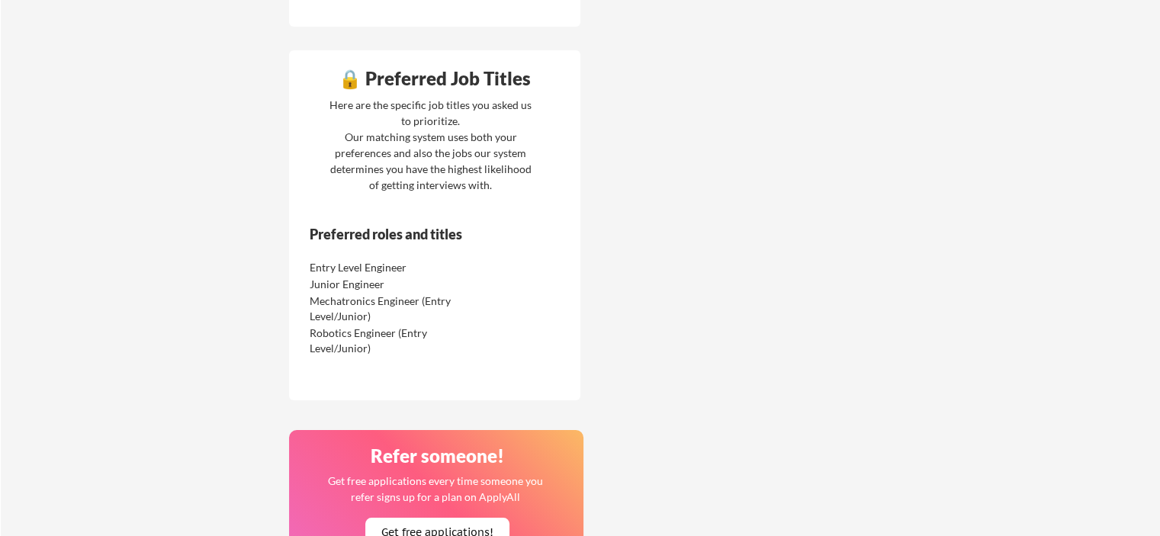
click at [468, 323] on div "Robotics Engineer (Entry Level/Junior)" at bounding box center [402, 339] width 192 height 32
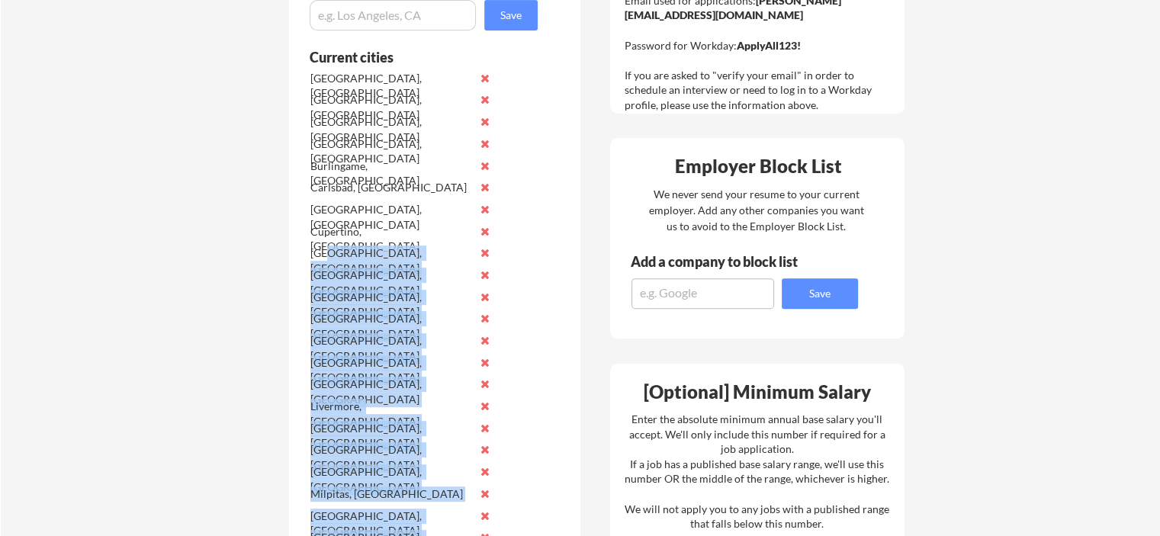
scroll to position [381, 0]
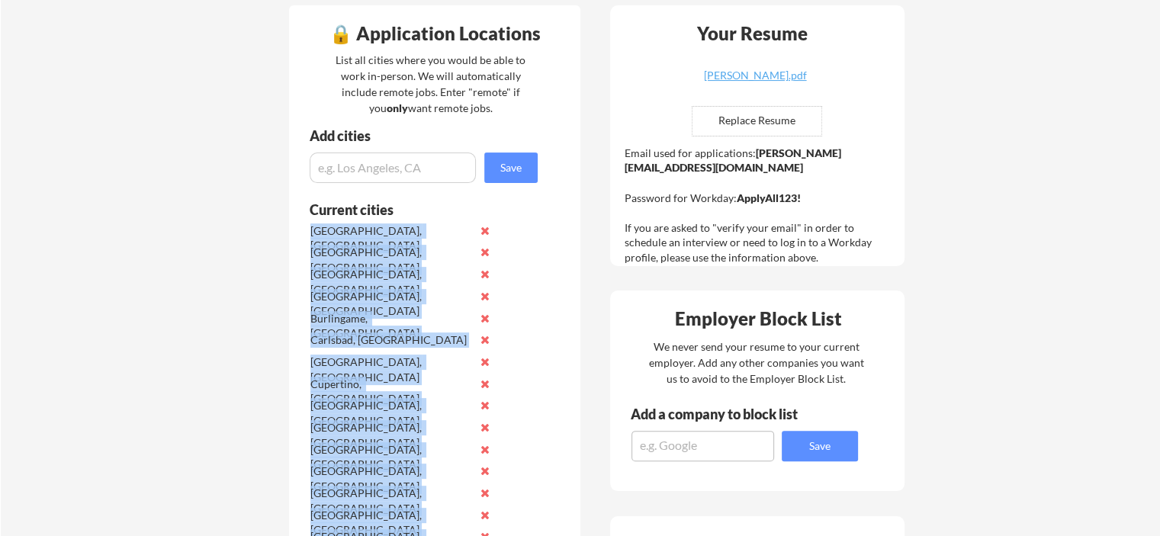
drag, startPoint x: 342, startPoint y: 482, endPoint x: 308, endPoint y: 228, distance: 256.2
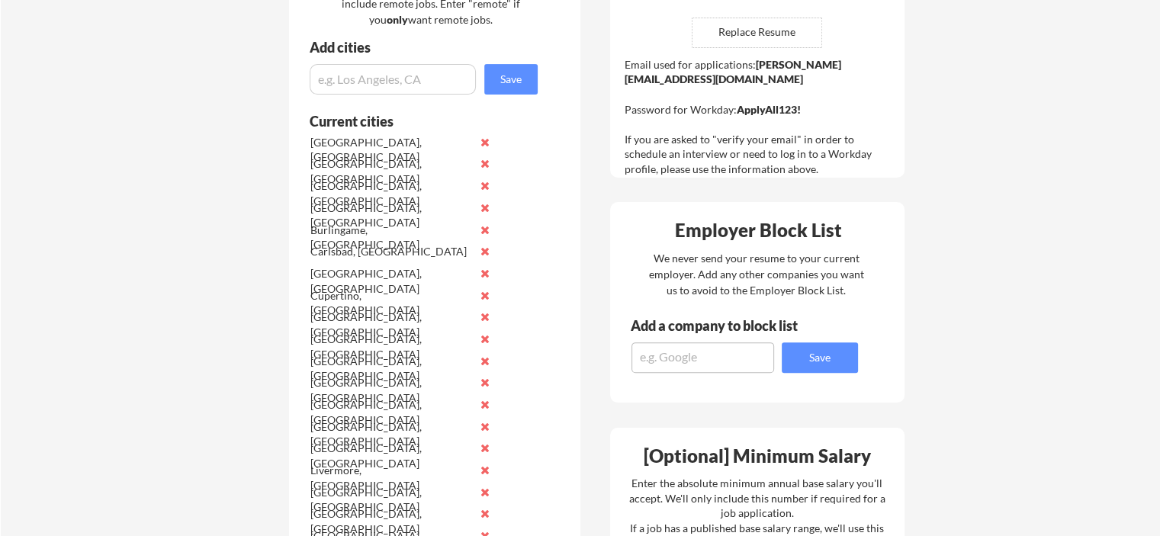
scroll to position [992, 0]
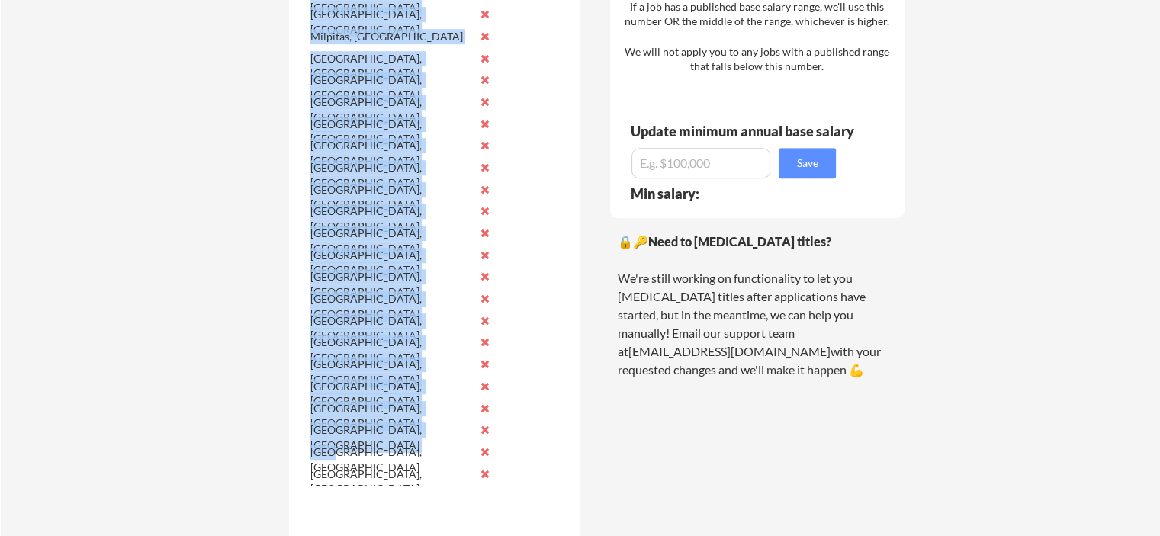
drag, startPoint x: 369, startPoint y: 490, endPoint x: 351, endPoint y: 449, distance: 44.4
click at [339, 451] on div "Current cities [GEOGRAPHIC_DATA], [GEOGRAPHIC_DATA] [GEOGRAPHIC_DATA], [GEOGRAP…" at bounding box center [415, 56] width 252 height 930
click at [357, 432] on div "[GEOGRAPHIC_DATA], [GEOGRAPHIC_DATA]" at bounding box center [390, 438] width 161 height 30
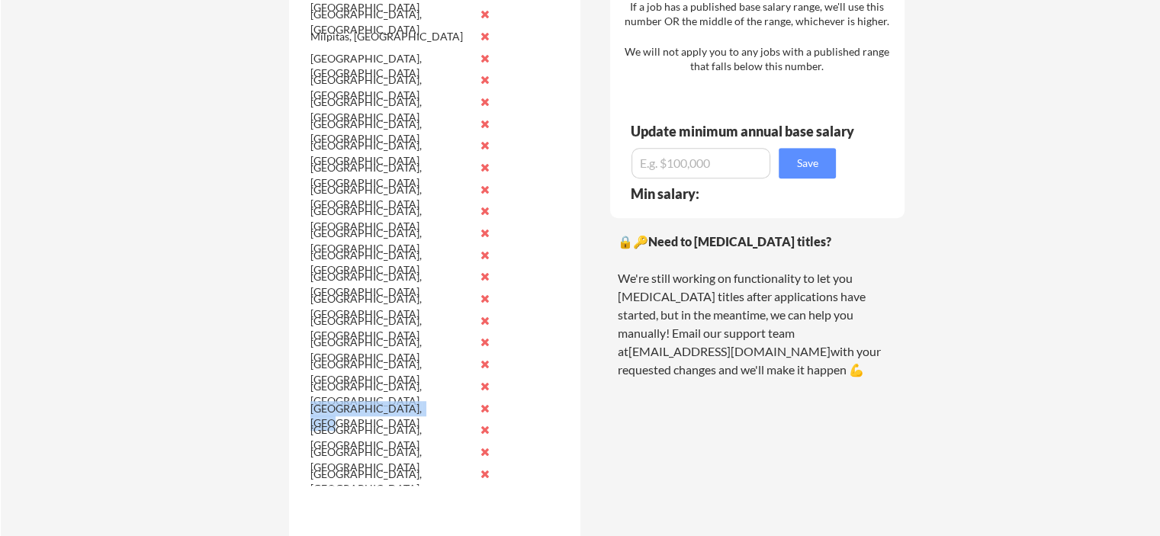
drag, startPoint x: 428, startPoint y: 416, endPoint x: 308, endPoint y: 415, distance: 119.8
click at [308, 415] on div "[GEOGRAPHIC_DATA], [GEOGRAPHIC_DATA]" at bounding box center [403, 410] width 192 height 22
click at [308, 412] on div "[GEOGRAPHIC_DATA], [GEOGRAPHIC_DATA]" at bounding box center [403, 410] width 192 height 22
drag, startPoint x: 308, startPoint y: 410, endPoint x: 439, endPoint y: 408, distance: 131.2
click at [448, 420] on div "[GEOGRAPHIC_DATA], [GEOGRAPHIC_DATA] [GEOGRAPHIC_DATA], [GEOGRAPHIC_DATA] [GEOG…" at bounding box center [403, 49] width 192 height 876
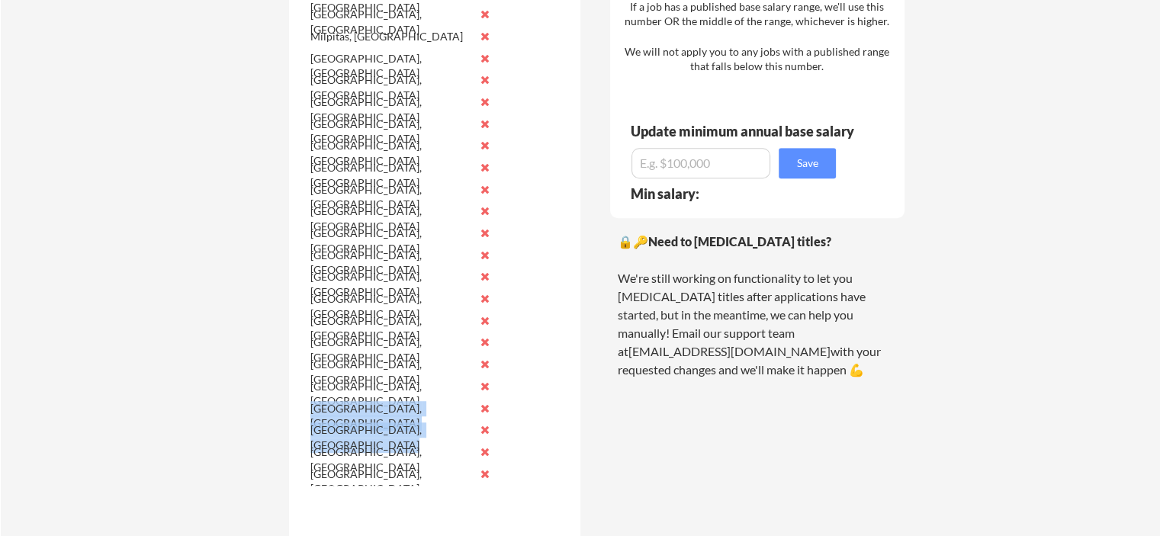
click at [439, 408] on div "[GEOGRAPHIC_DATA], [GEOGRAPHIC_DATA]" at bounding box center [390, 416] width 161 height 30
drag, startPoint x: 421, startPoint y: 406, endPoint x: 313, endPoint y: 408, distance: 108.3
click at [313, 408] on div "[GEOGRAPHIC_DATA], [GEOGRAPHIC_DATA]" at bounding box center [390, 416] width 161 height 30
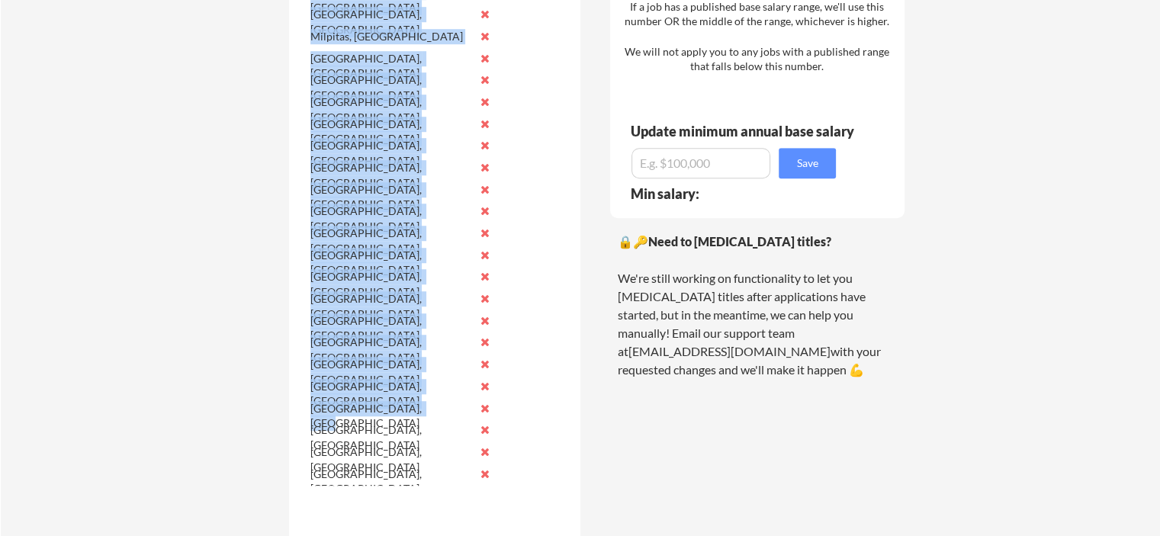
drag, startPoint x: 366, startPoint y: 408, endPoint x: 430, endPoint y: 415, distance: 64.4
click at [430, 415] on div "Current cities [GEOGRAPHIC_DATA], [GEOGRAPHIC_DATA] [GEOGRAPHIC_DATA], [GEOGRAP…" at bounding box center [415, 56] width 252 height 930
click at [430, 415] on div "[GEOGRAPHIC_DATA], [GEOGRAPHIC_DATA]" at bounding box center [390, 416] width 161 height 30
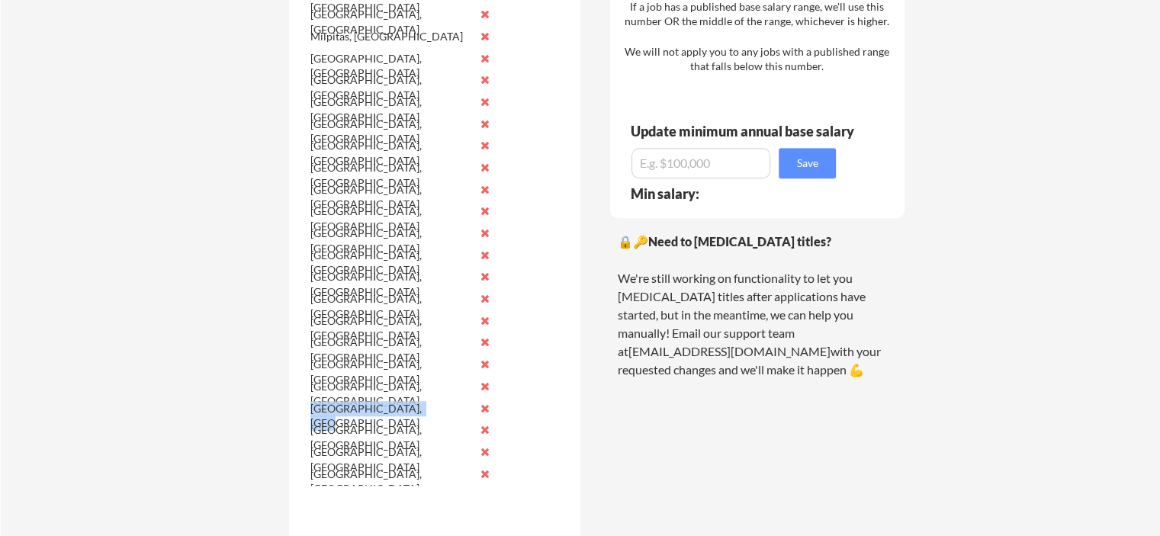
drag, startPoint x: 435, startPoint y: 405, endPoint x: 311, endPoint y: 409, distance: 123.6
click at [311, 409] on div "[GEOGRAPHIC_DATA], [GEOGRAPHIC_DATA]" at bounding box center [390, 416] width 161 height 30
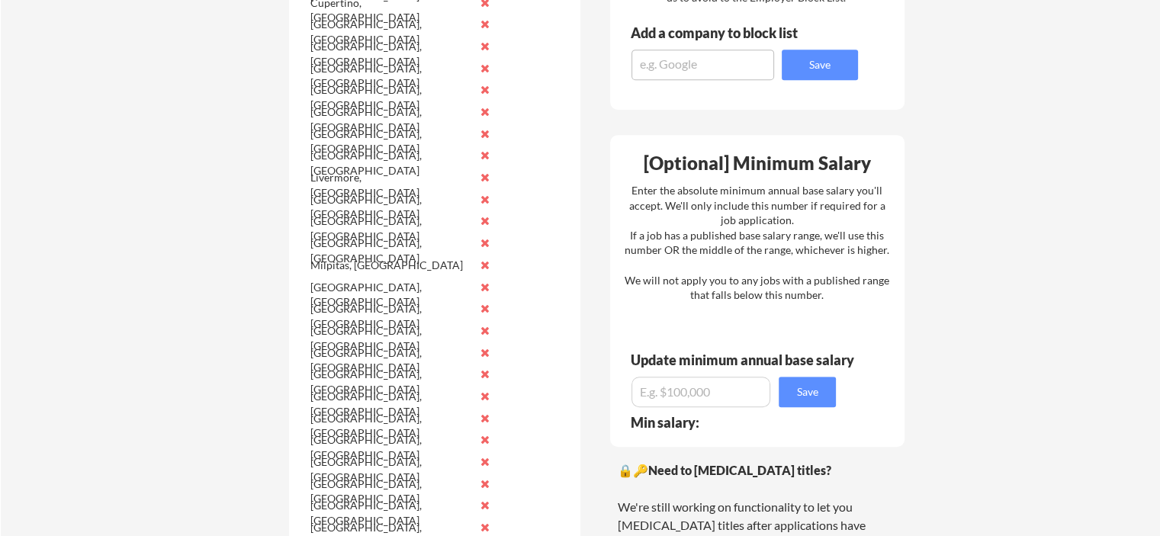
scroll to position [1144, 0]
